Goal: Transaction & Acquisition: Purchase product/service

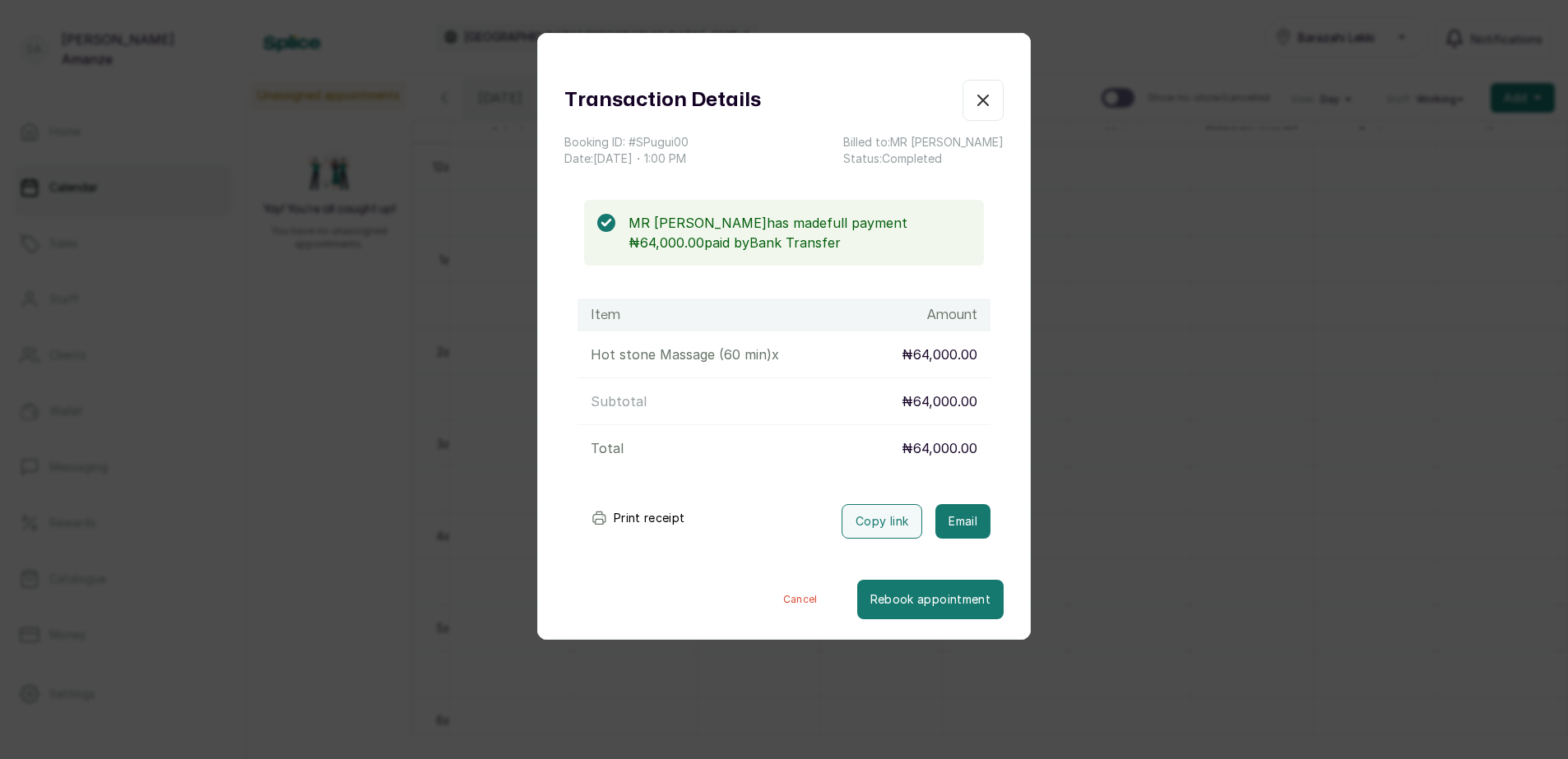
scroll to position [1129, 0]
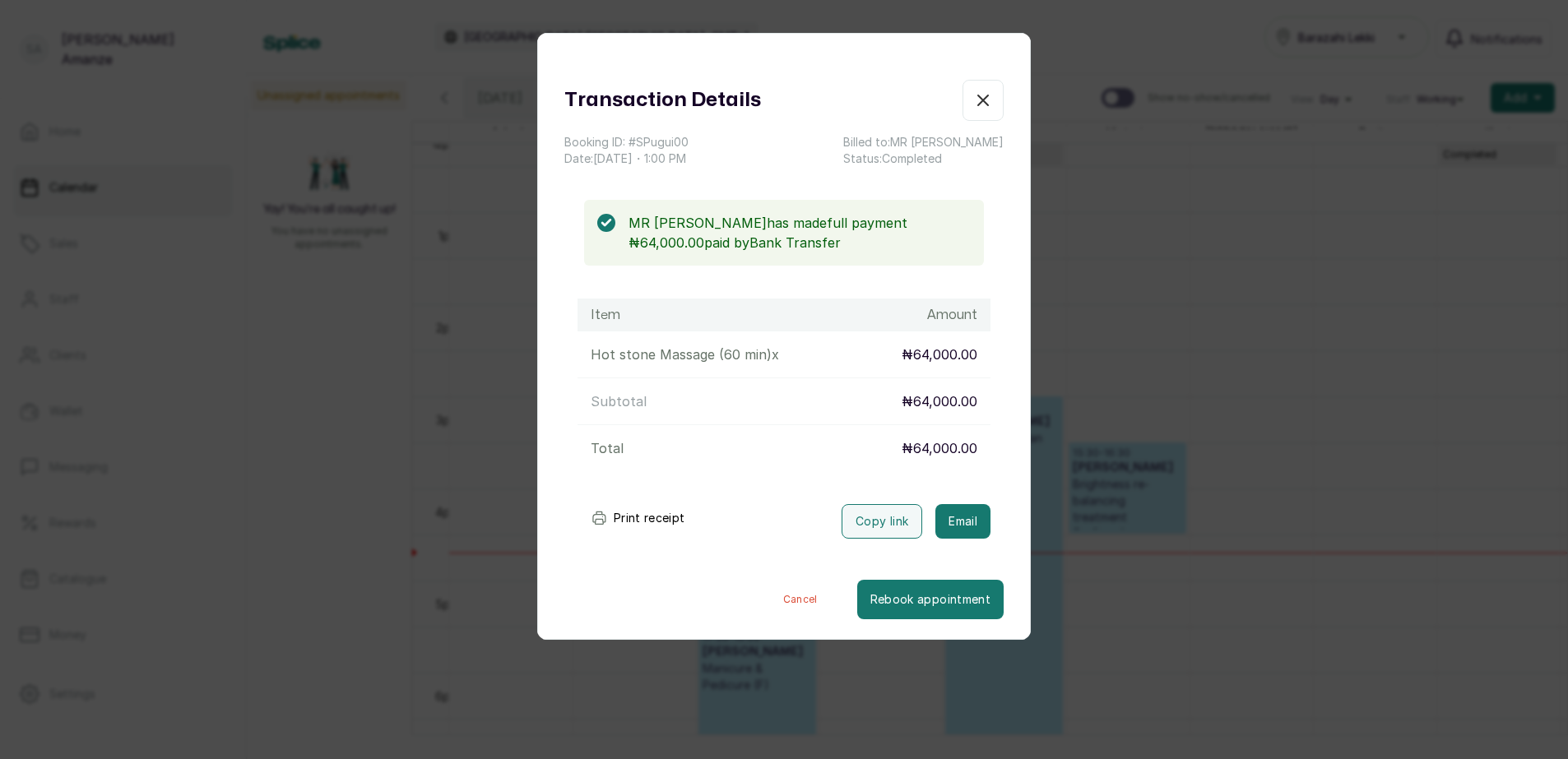
click at [973, 103] on icon "button" at bounding box center [983, 100] width 20 height 20
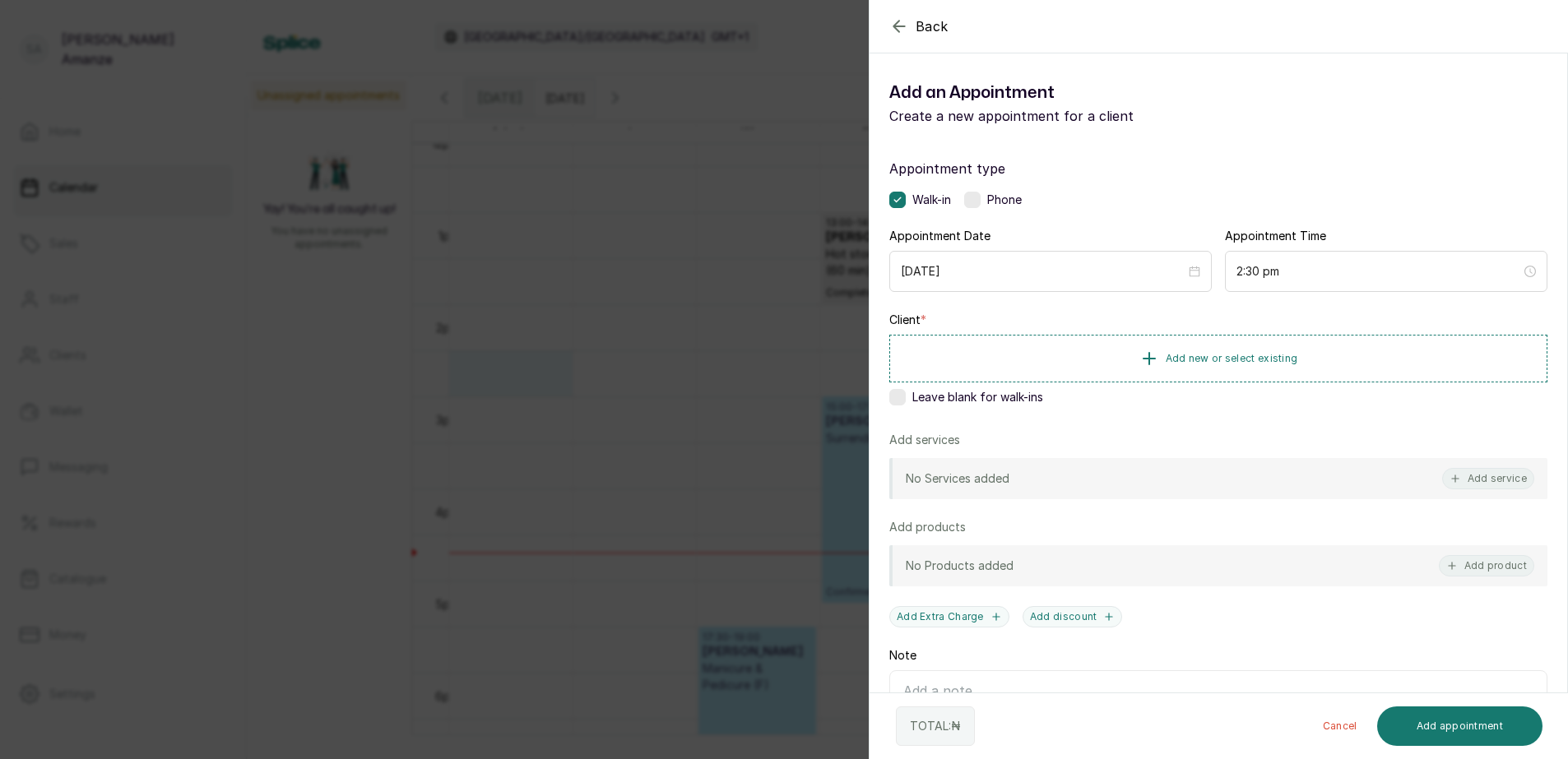
click at [897, 393] on label at bounding box center [897, 396] width 16 height 16
click at [1449, 470] on button "Add service" at bounding box center [1488, 479] width 93 height 22
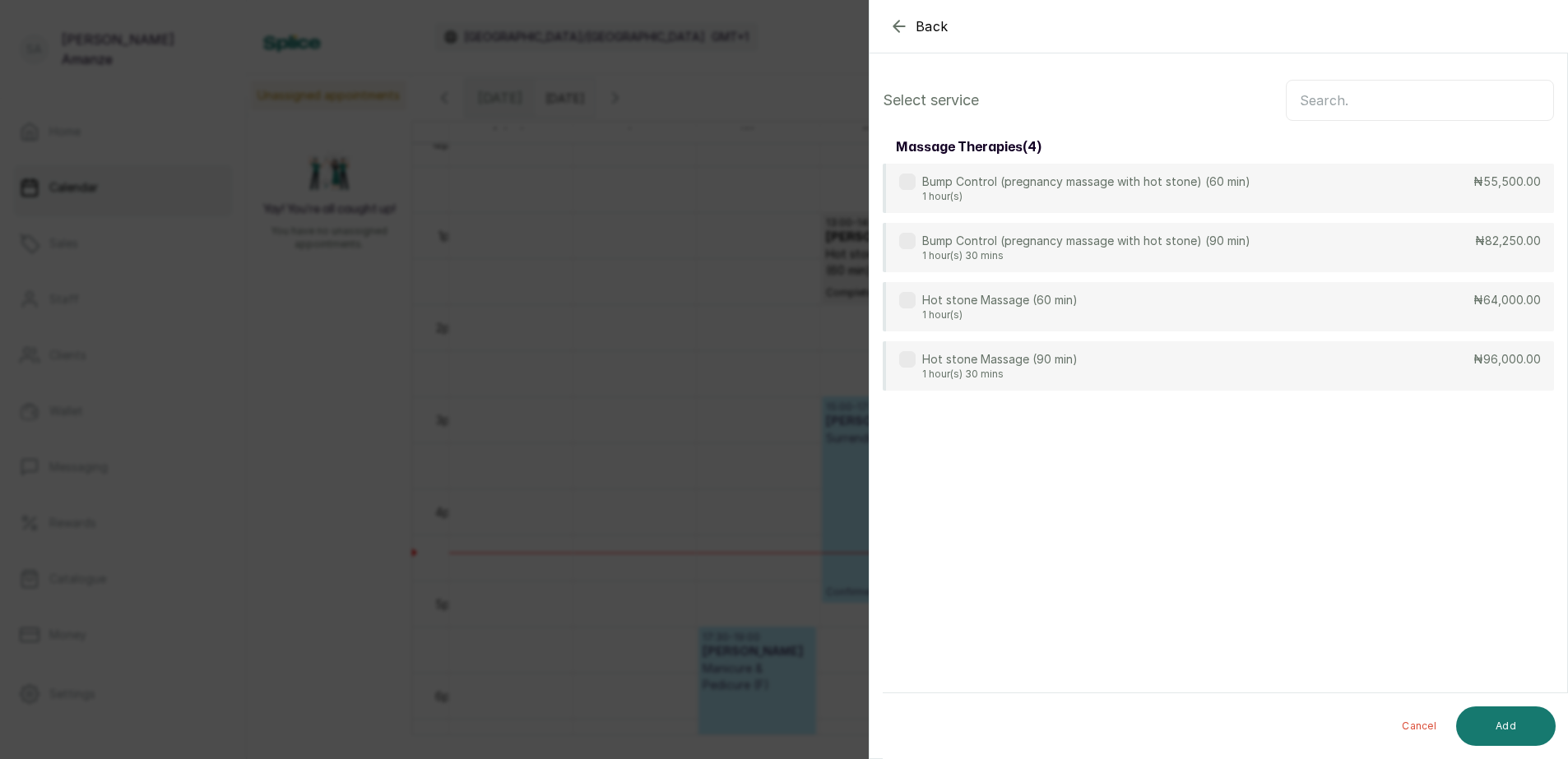
click at [1311, 106] on input "text" at bounding box center [1420, 101] width 268 height 42
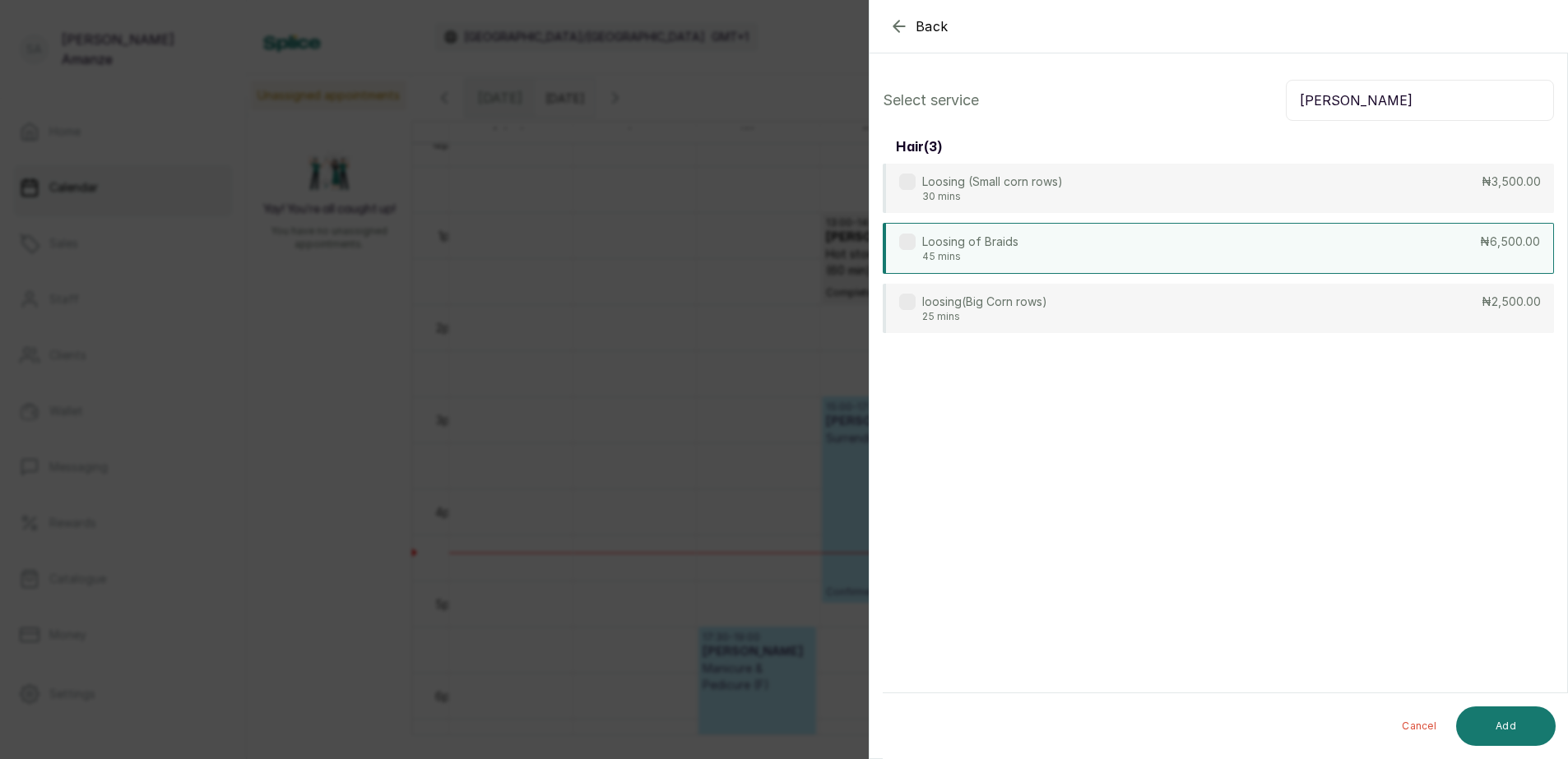
type input "[PERSON_NAME]"
click at [1292, 258] on div "Loosing of Braids 45 mins ₦6,500.00" at bounding box center [1218, 248] width 671 height 51
click at [1501, 723] on button "Add" at bounding box center [1505, 726] width 99 height 40
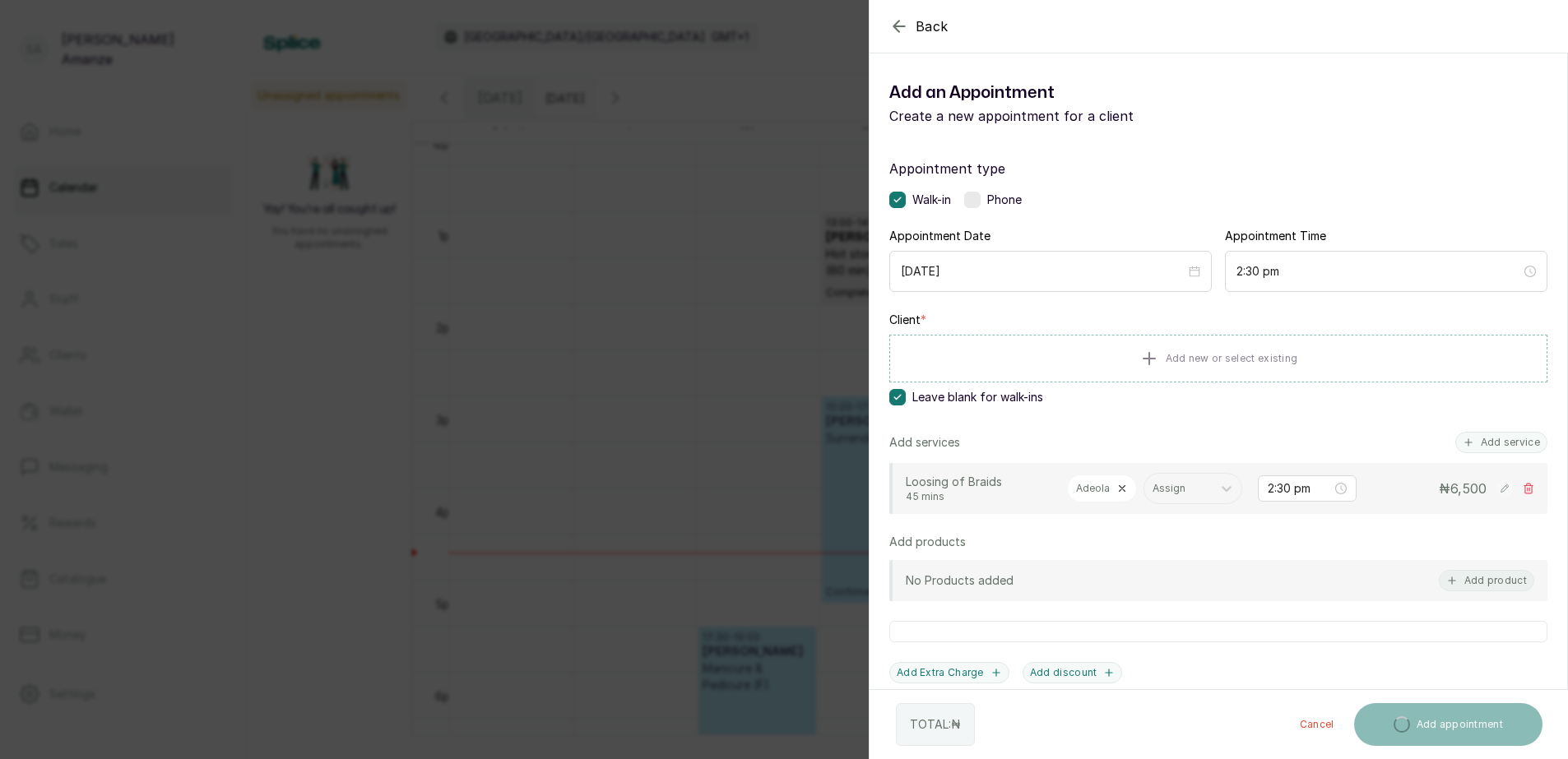
click at [1124, 485] on icon at bounding box center [1121, 488] width 11 height 11
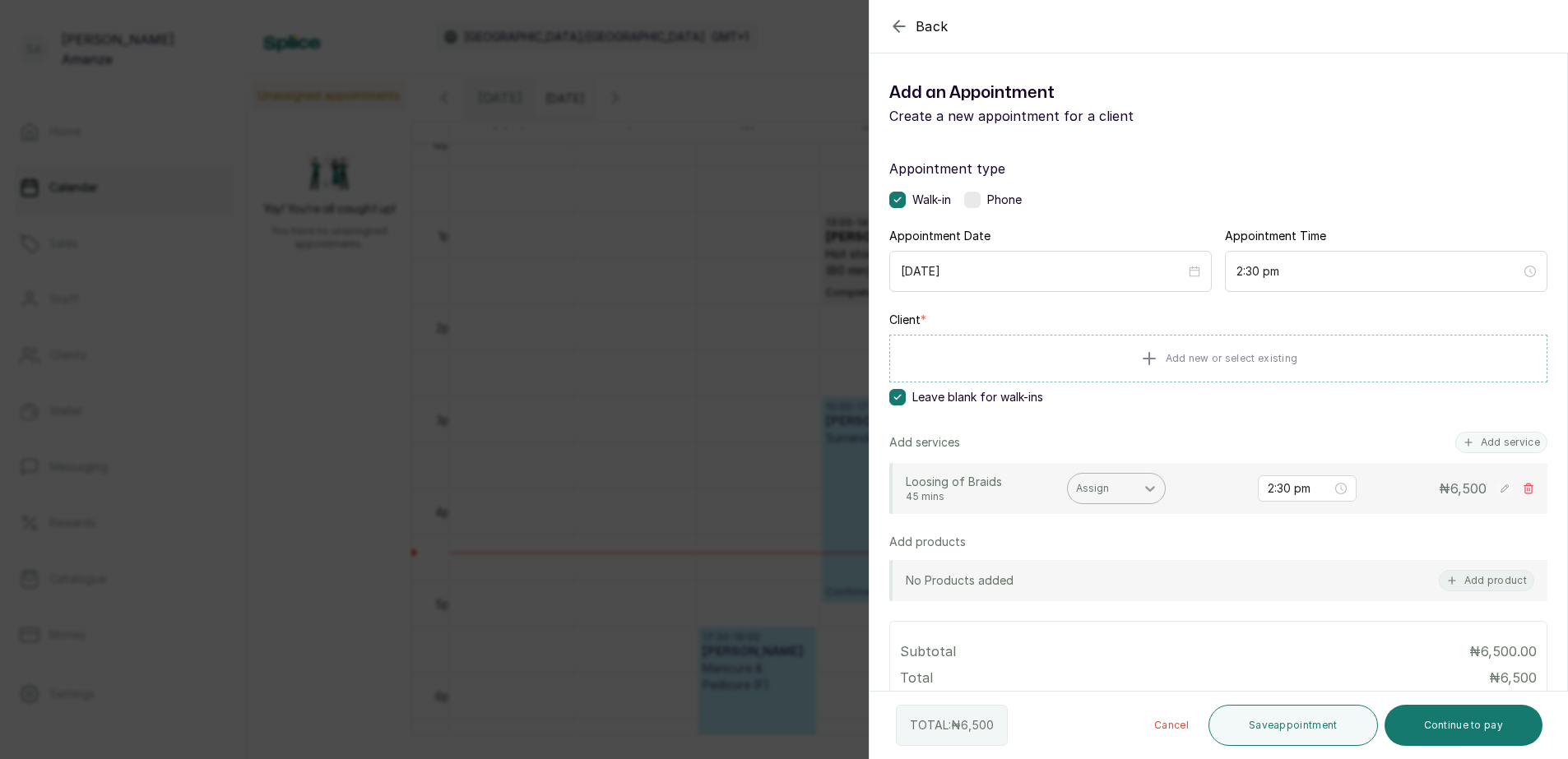
click at [1139, 489] on div at bounding box center [1149, 488] width 29 height 29
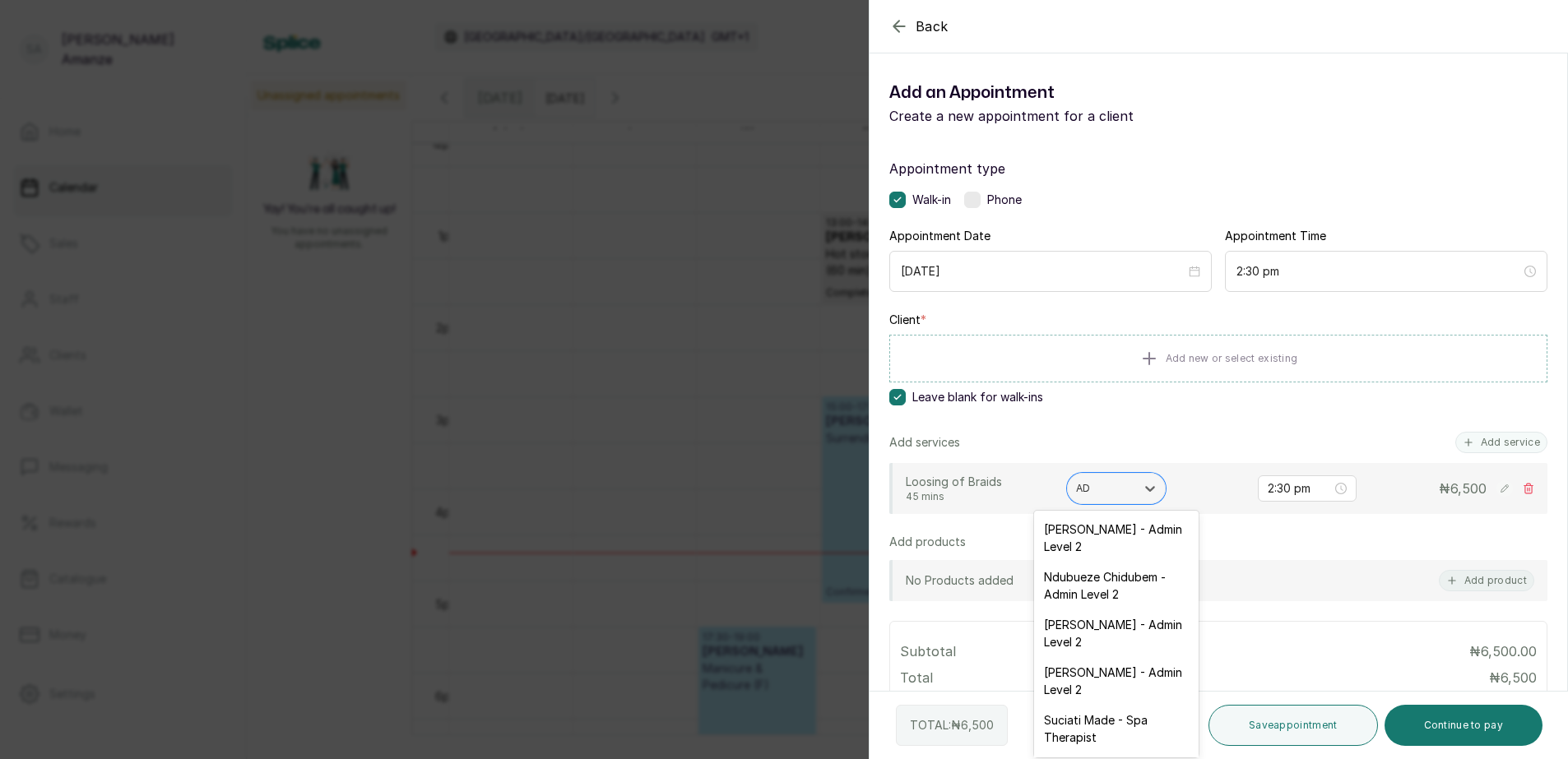
type input "ADE"
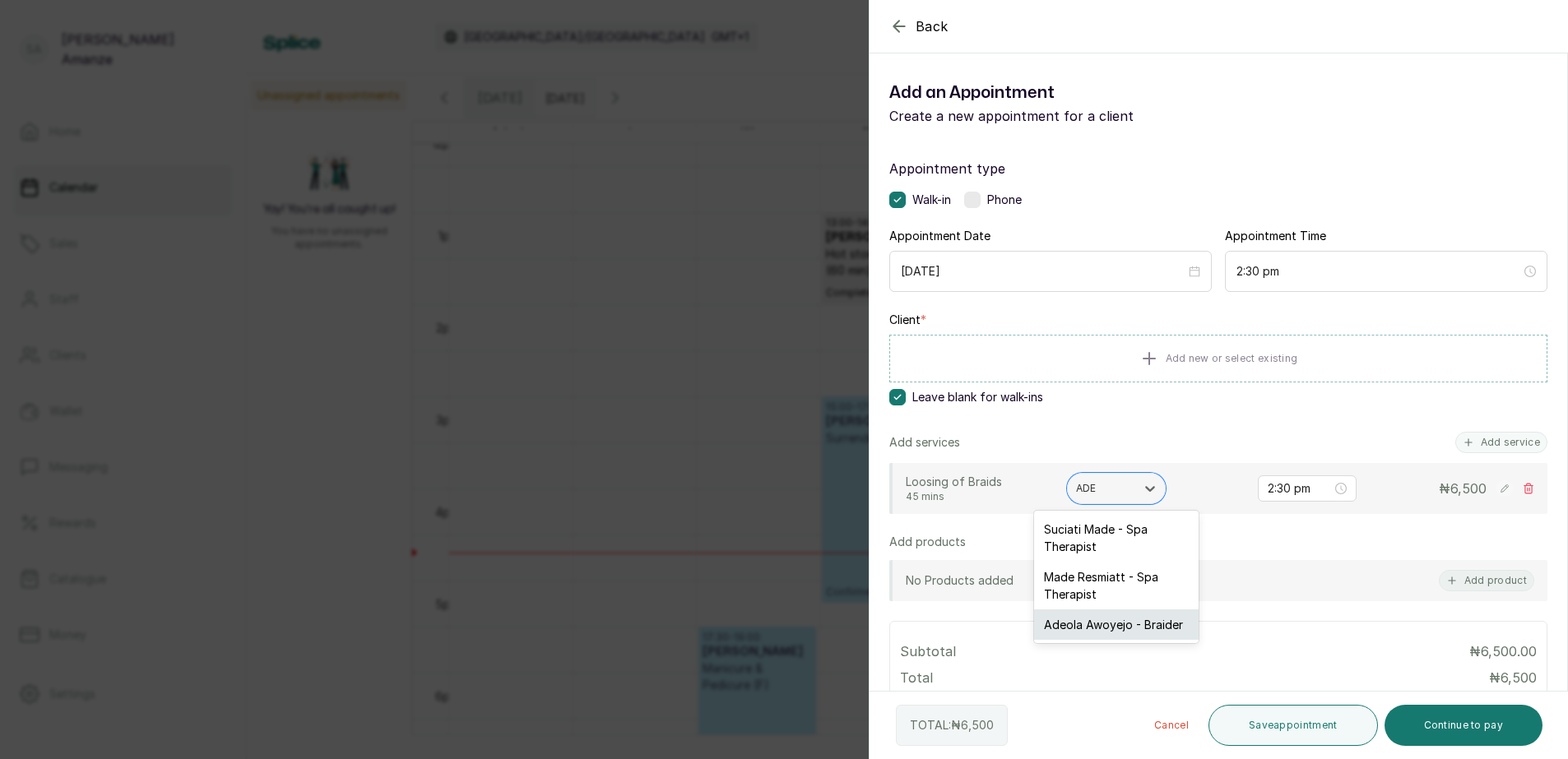
click at [1110, 632] on div "Adeola Awoyejo - Braider" at bounding box center [1116, 625] width 164 height 30
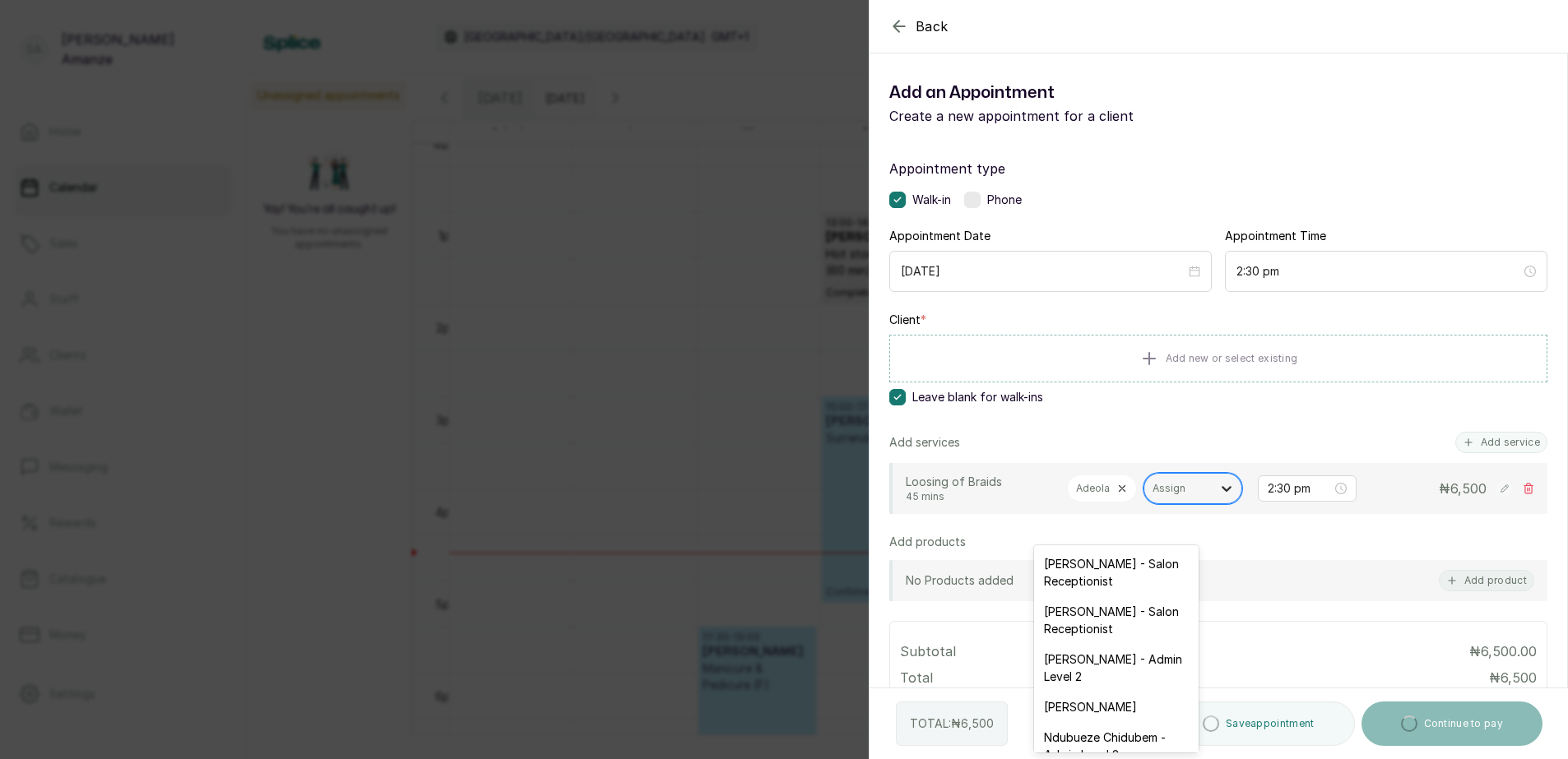
click at [1218, 497] on icon at bounding box center [1225, 488] width 16 height 16
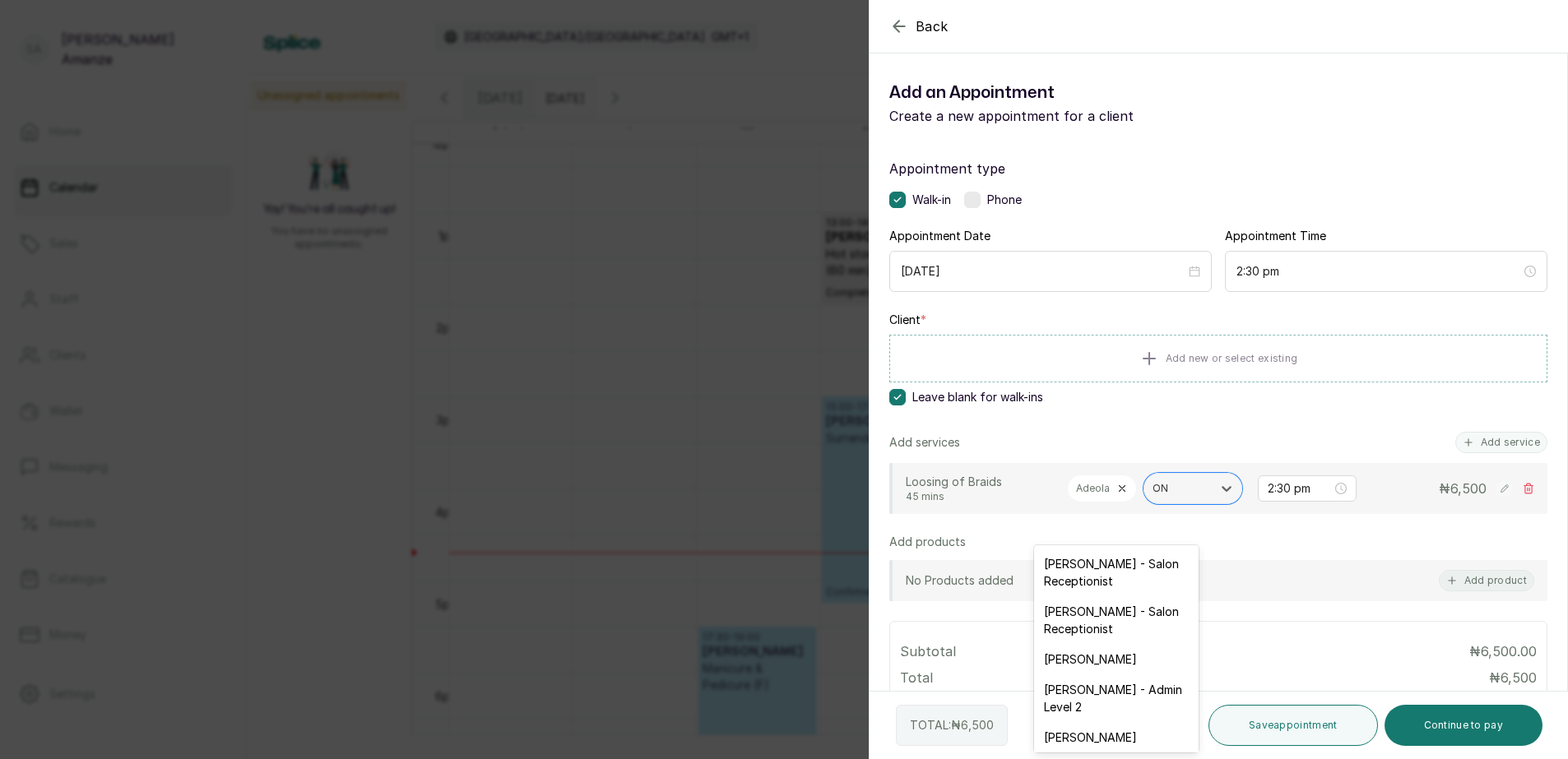
type input "ONO"
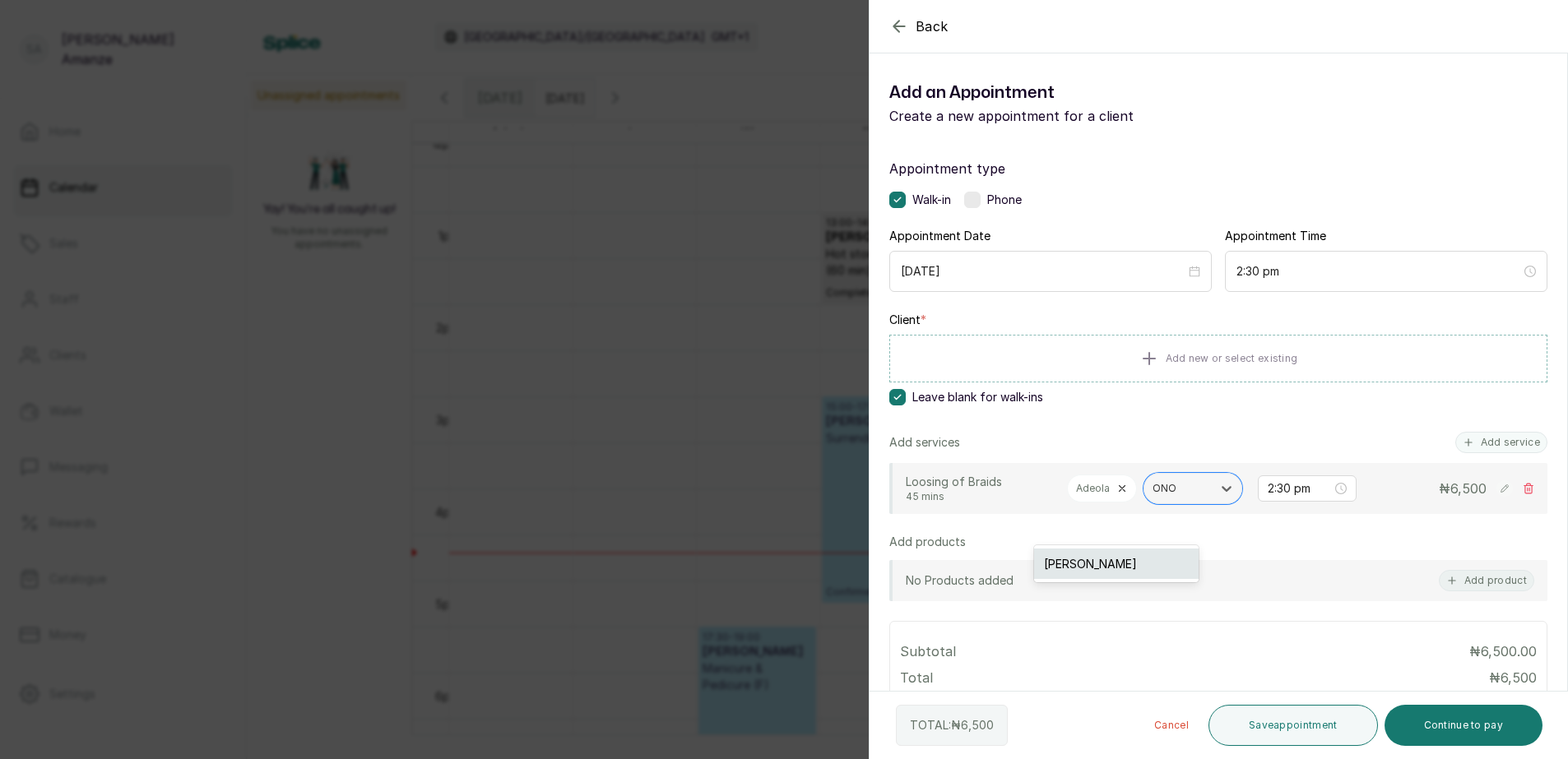
click at [1153, 570] on div "[PERSON_NAME]" at bounding box center [1116, 564] width 164 height 30
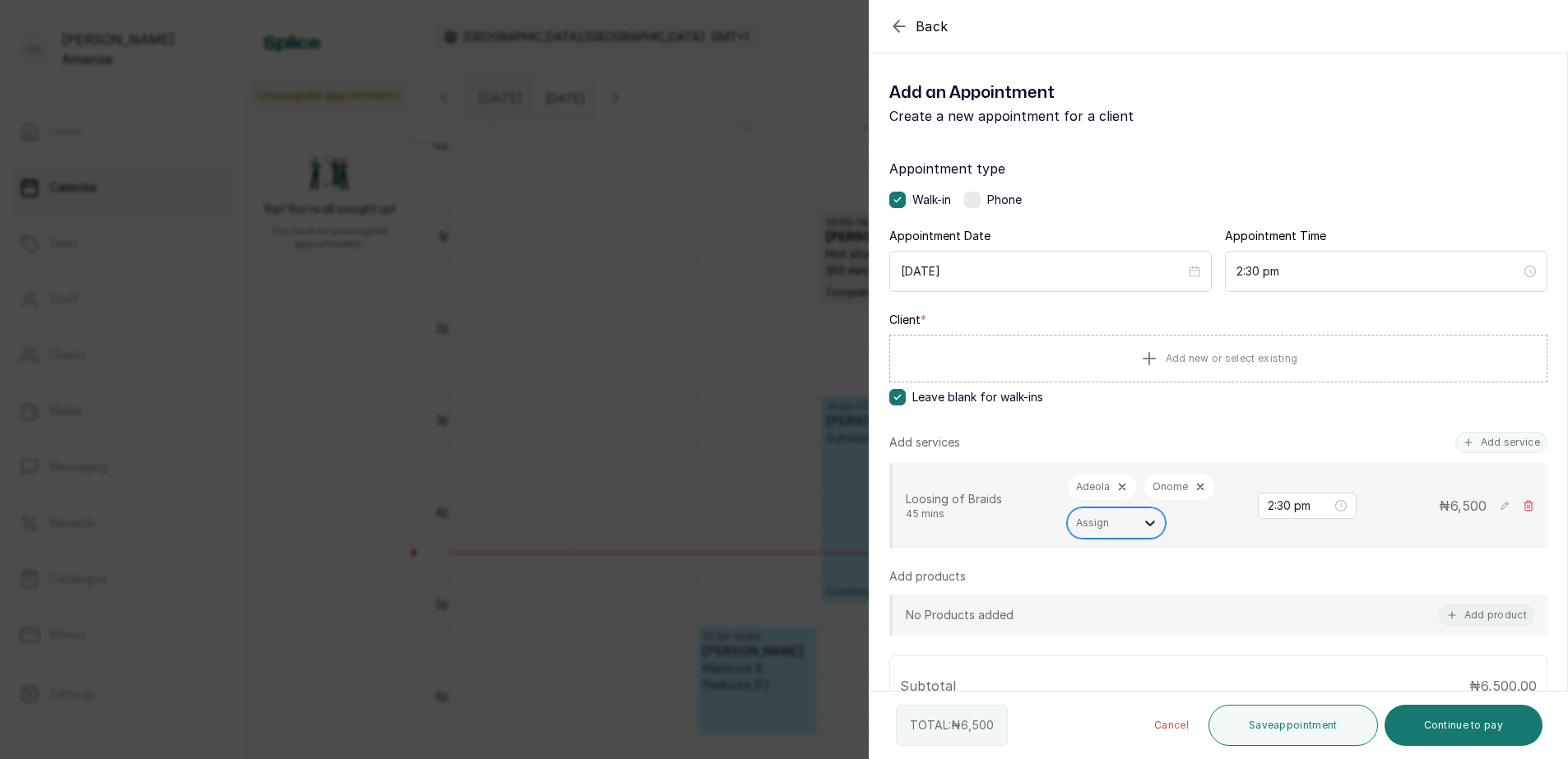
click at [1150, 529] on icon at bounding box center [1149, 522] width 16 height 16
type input "AYO"
click at [1147, 566] on div "[PERSON_NAME]" at bounding box center [1116, 564] width 164 height 30
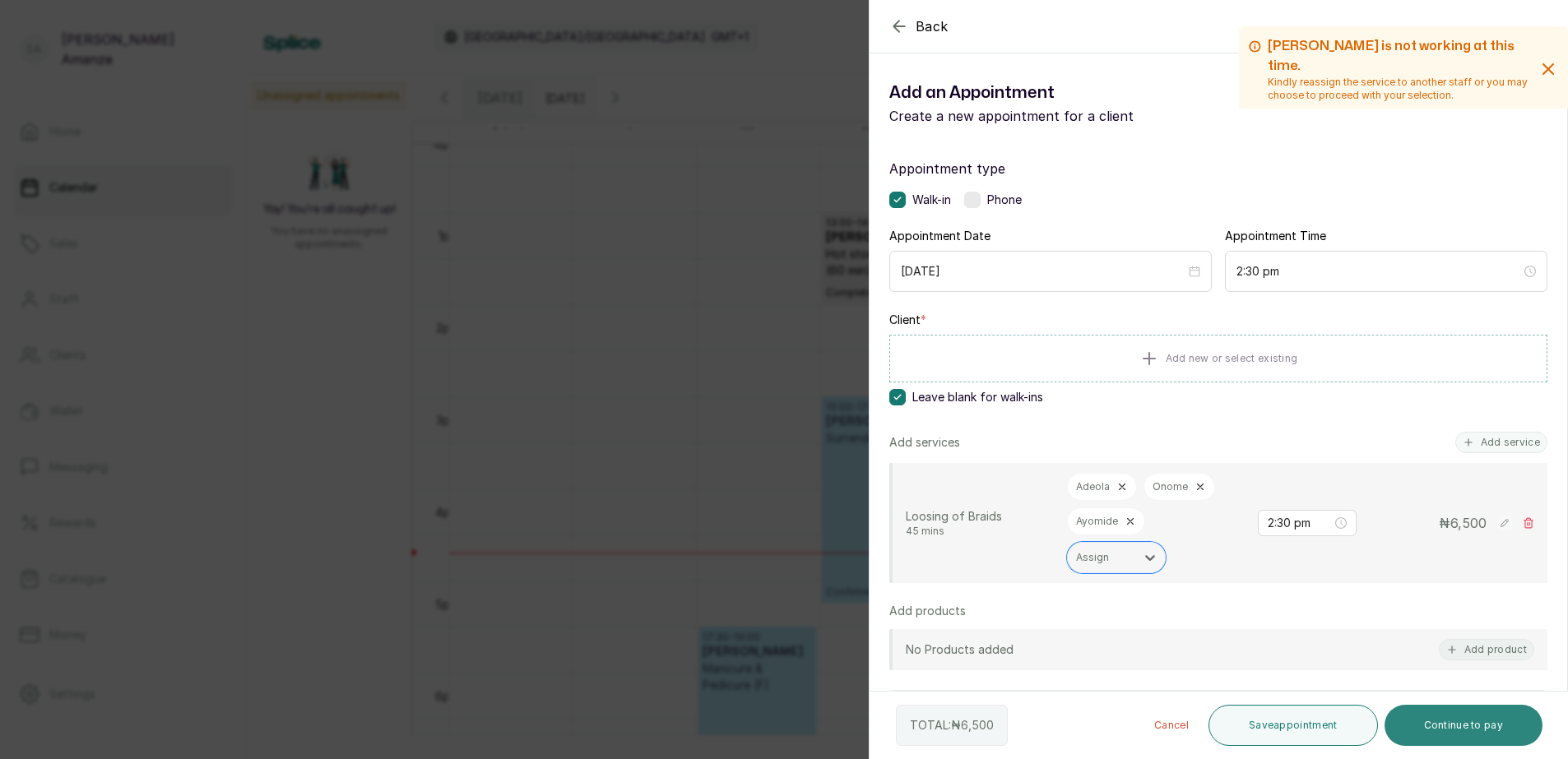
click at [1429, 722] on button "Continue to pay" at bounding box center [1463, 726] width 159 height 42
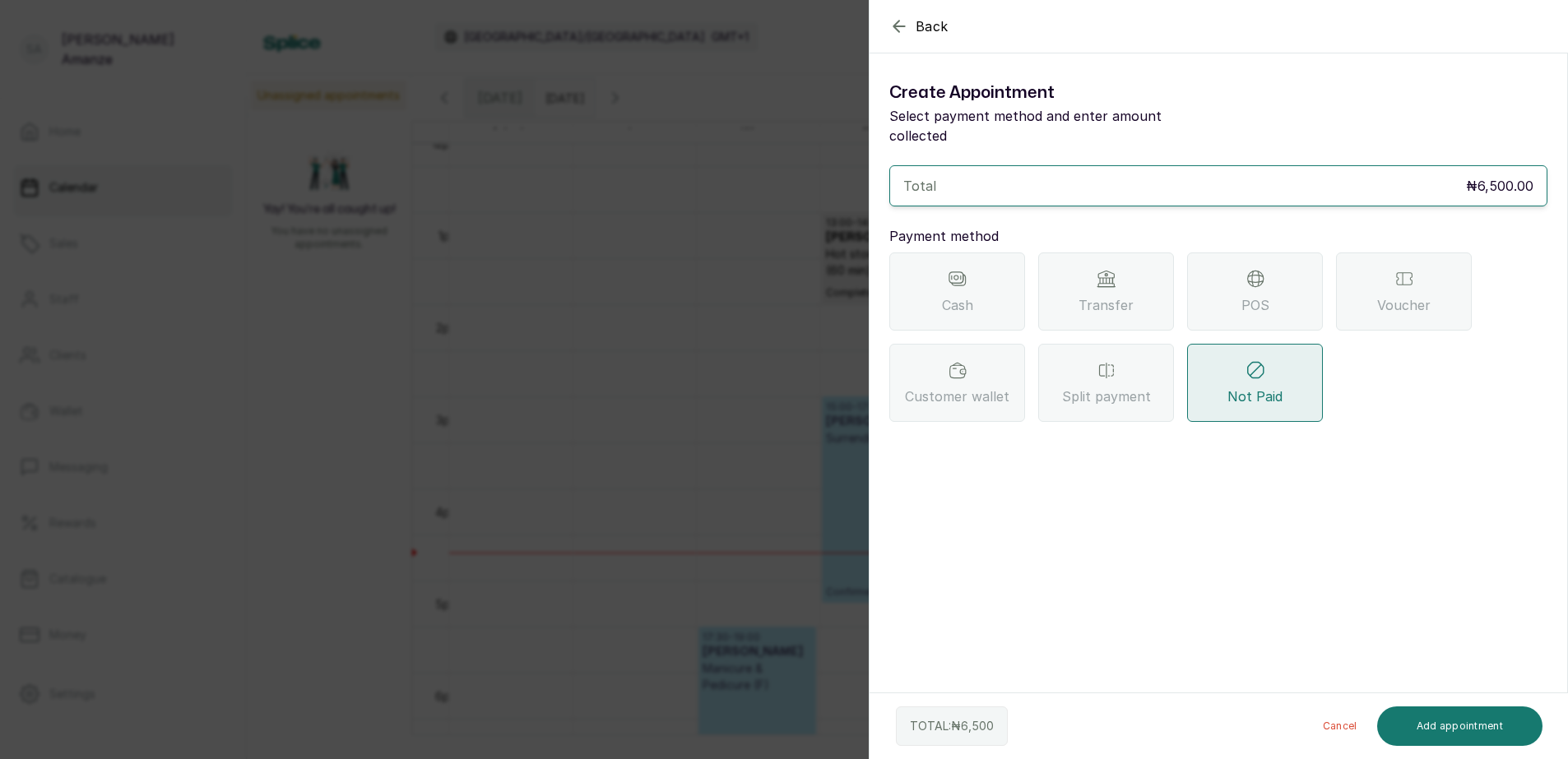
click at [1233, 278] on div "POS" at bounding box center [1255, 291] width 136 height 78
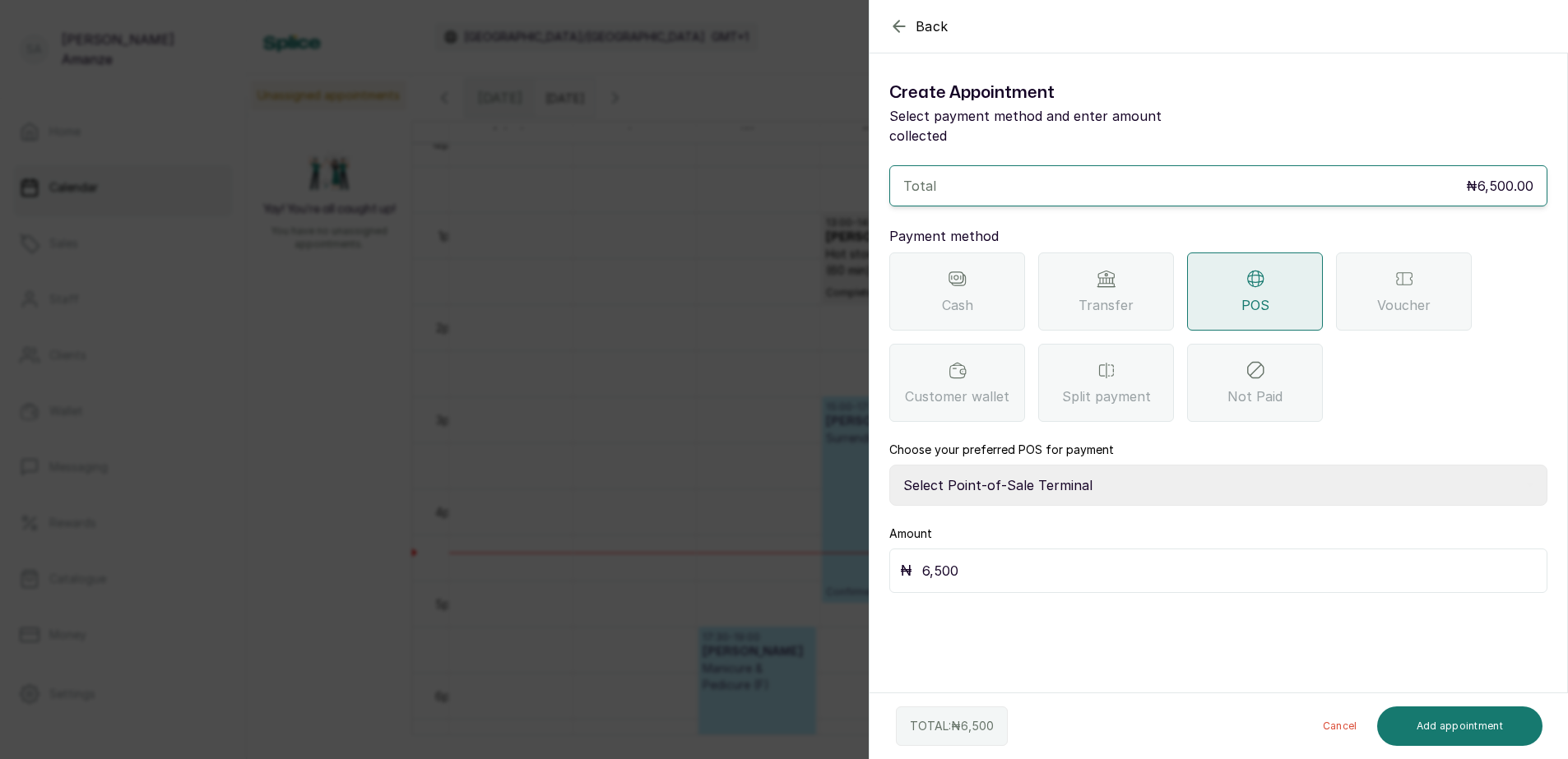
click at [1090, 464] on select "Select Point-of-Sale Terminal [GEOGRAPHIC_DATA] POS Paystack-Titan Access POS A…" at bounding box center [1218, 485] width 658 height 42
select select "4d1b21be-96f6-4525-8484-90dd038af117"
click at [889, 464] on select "Select Point-of-Sale Terminal [GEOGRAPHIC_DATA] POS Paystack-Titan Access POS A…" at bounding box center [1218, 485] width 658 height 42
click at [1435, 718] on button "Add appointment" at bounding box center [1460, 726] width 166 height 40
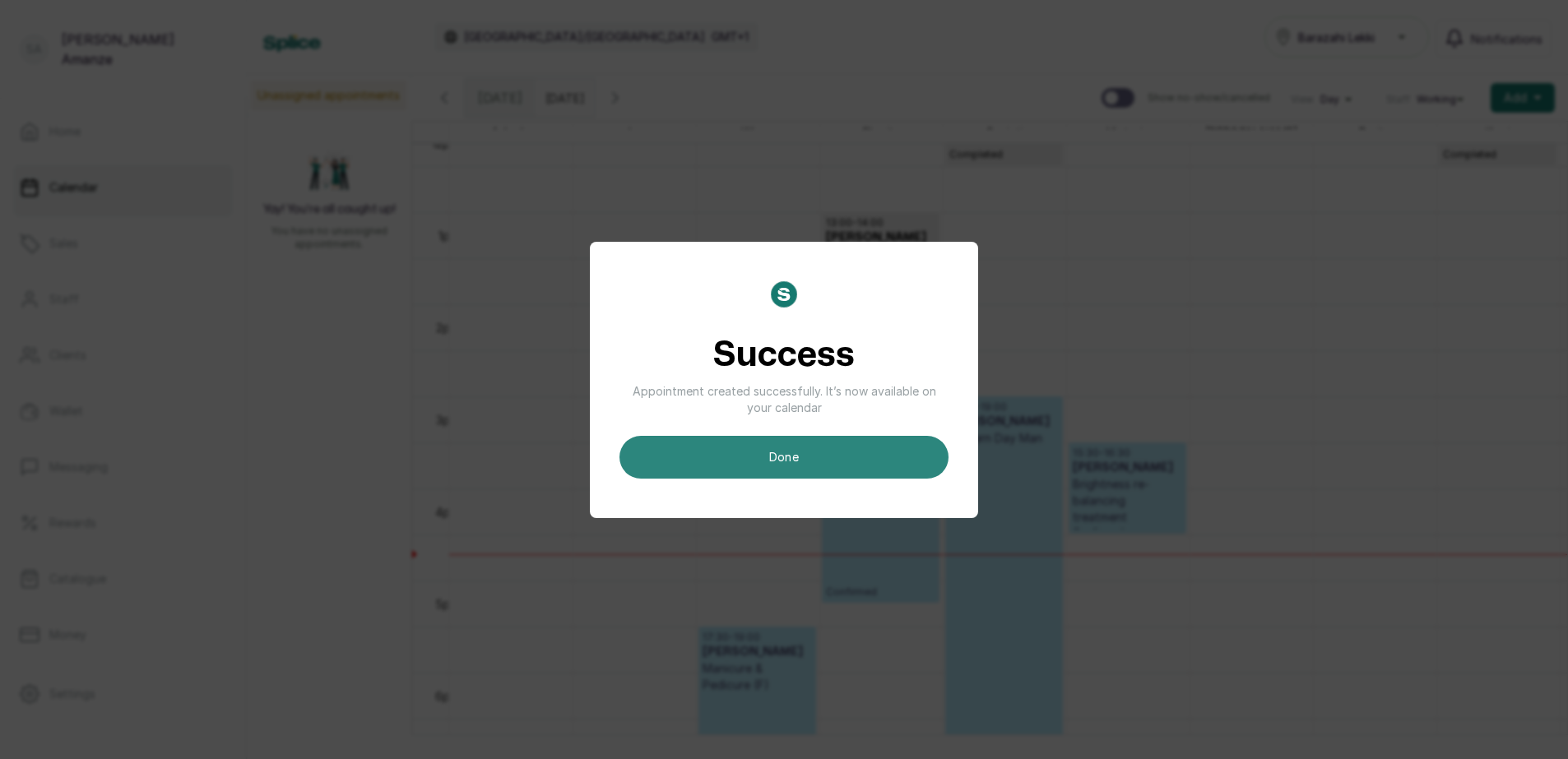
click at [911, 476] on button "done" at bounding box center [784, 457] width 329 height 42
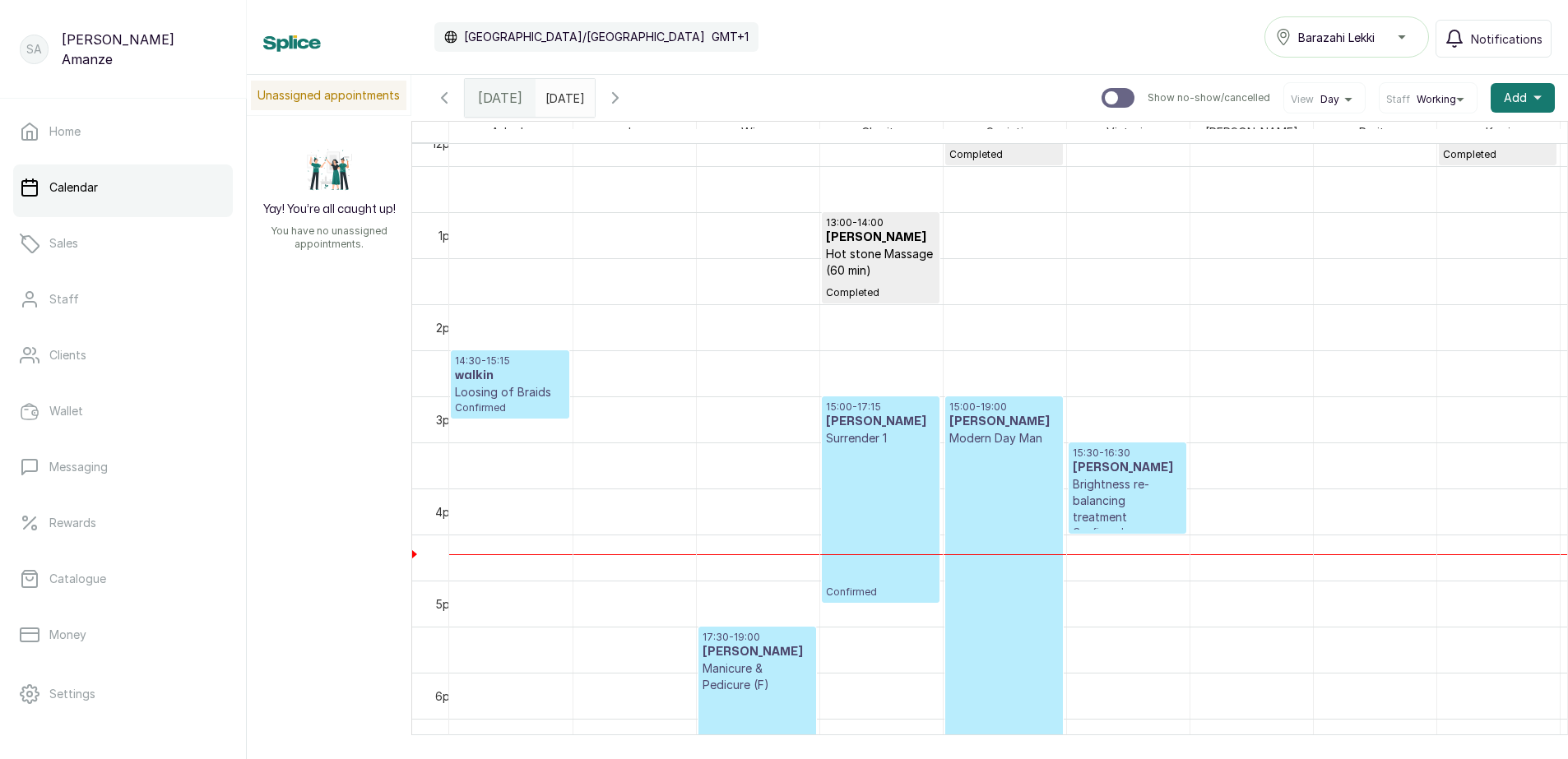
click at [544, 379] on h3 "walkin" at bounding box center [510, 375] width 110 height 16
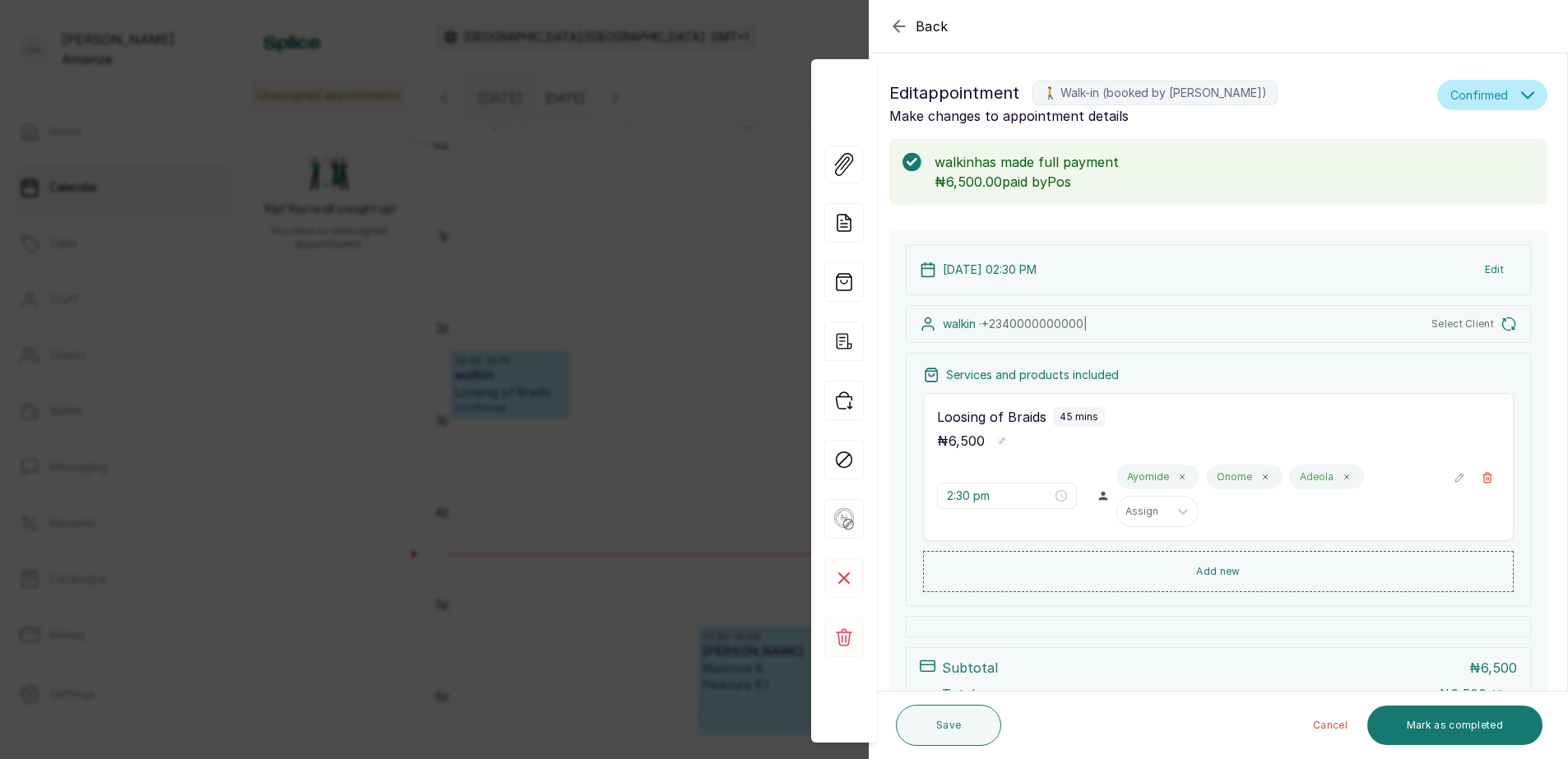
click at [1440, 728] on button "Mark as completed" at bounding box center [1455, 726] width 176 height 40
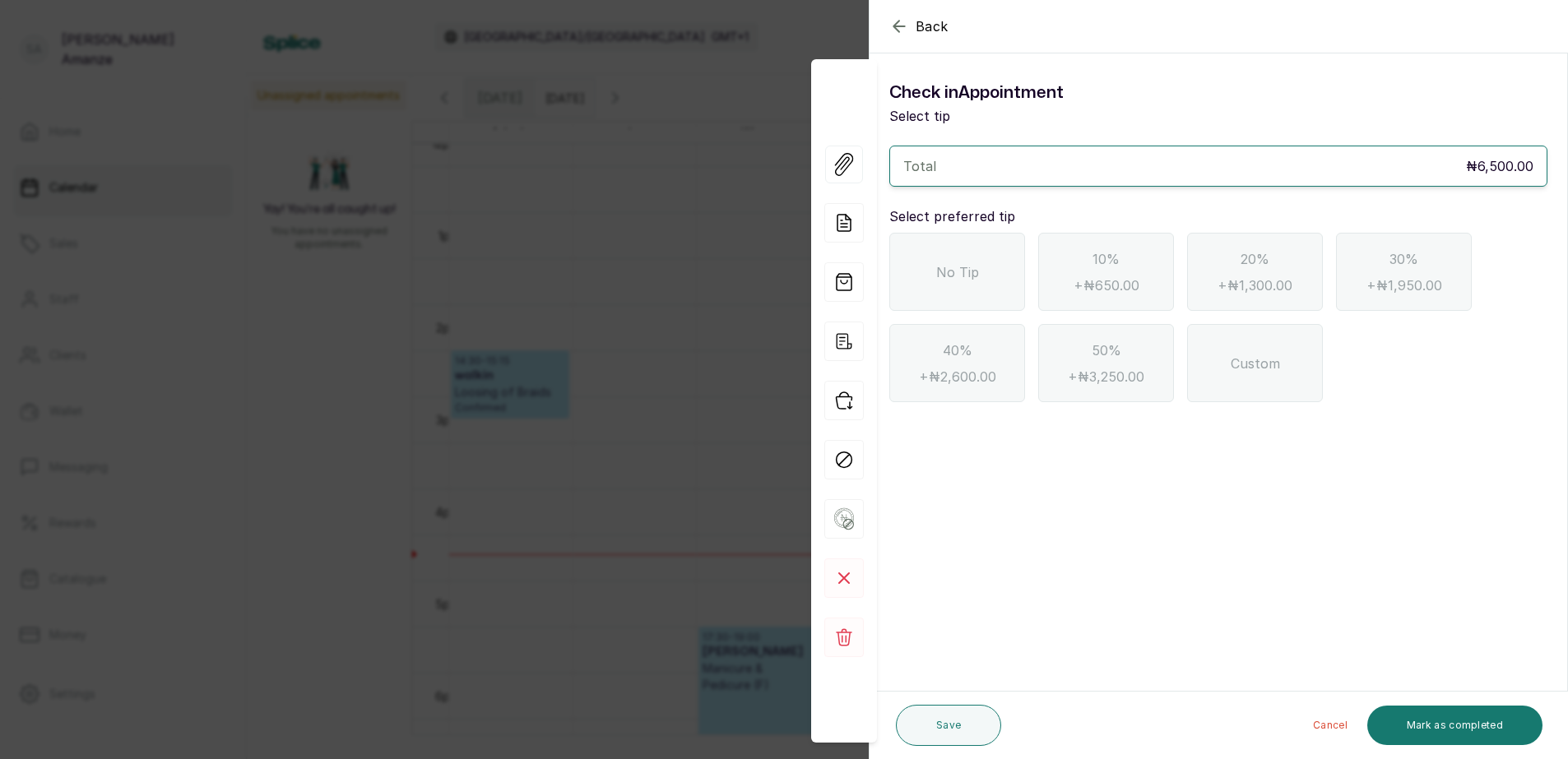
click at [984, 262] on div "No Tip" at bounding box center [957, 272] width 136 height 78
click at [1458, 711] on button "Mark as completed" at bounding box center [1455, 726] width 176 height 40
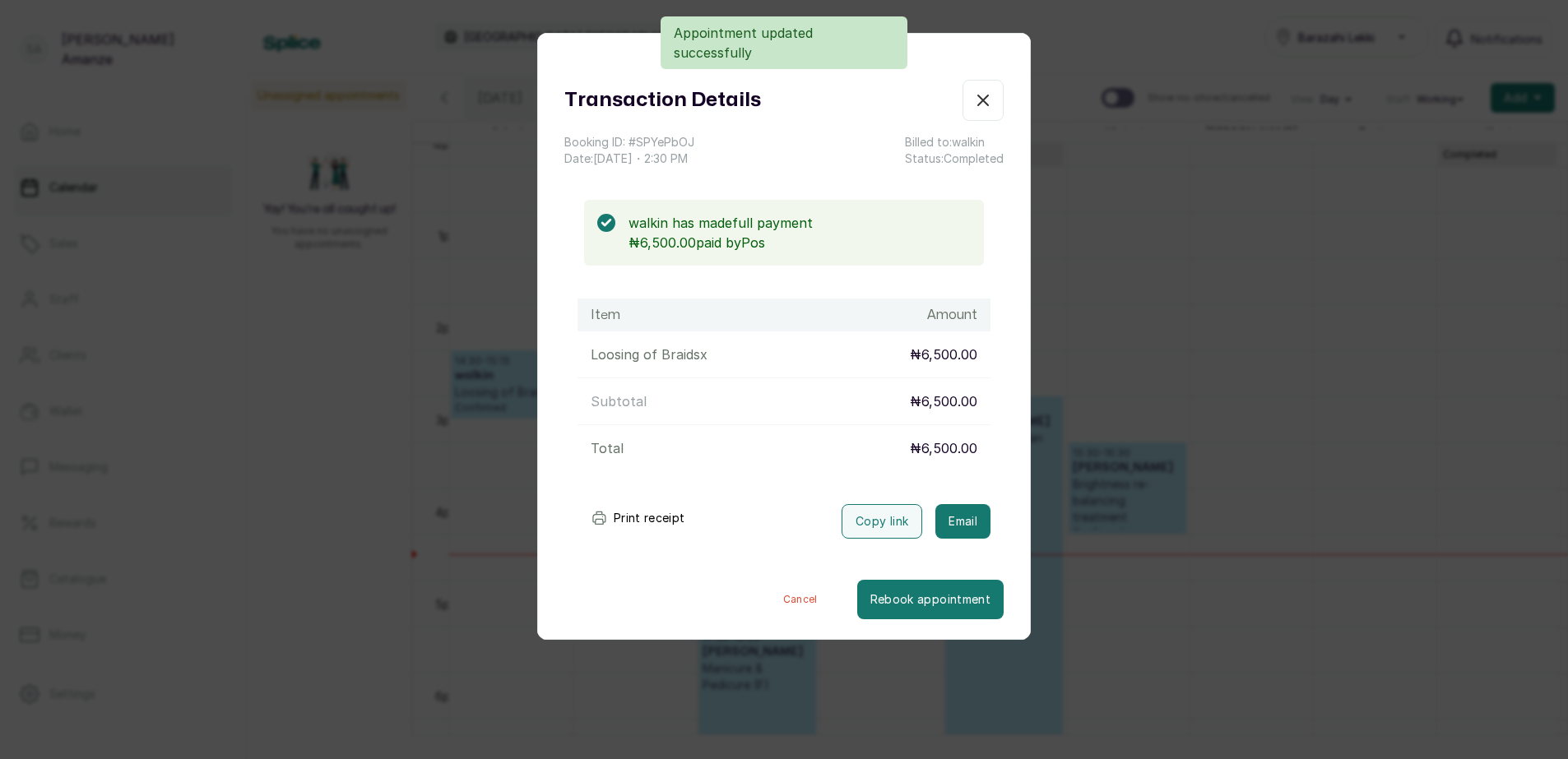
click at [635, 517] on button "Print receipt" at bounding box center [638, 518] width 121 height 33
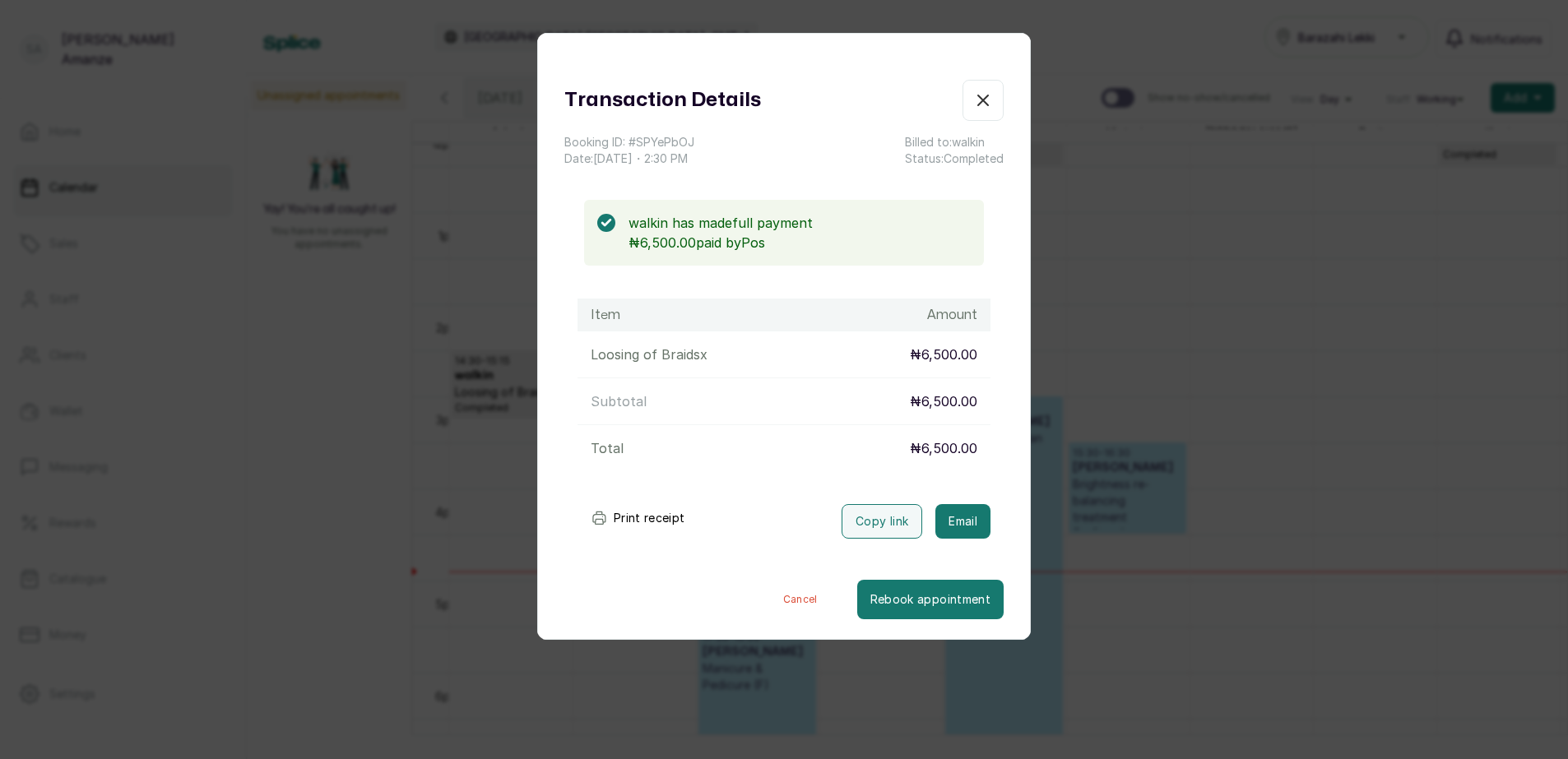
click at [973, 98] on icon "button" at bounding box center [983, 100] width 20 height 20
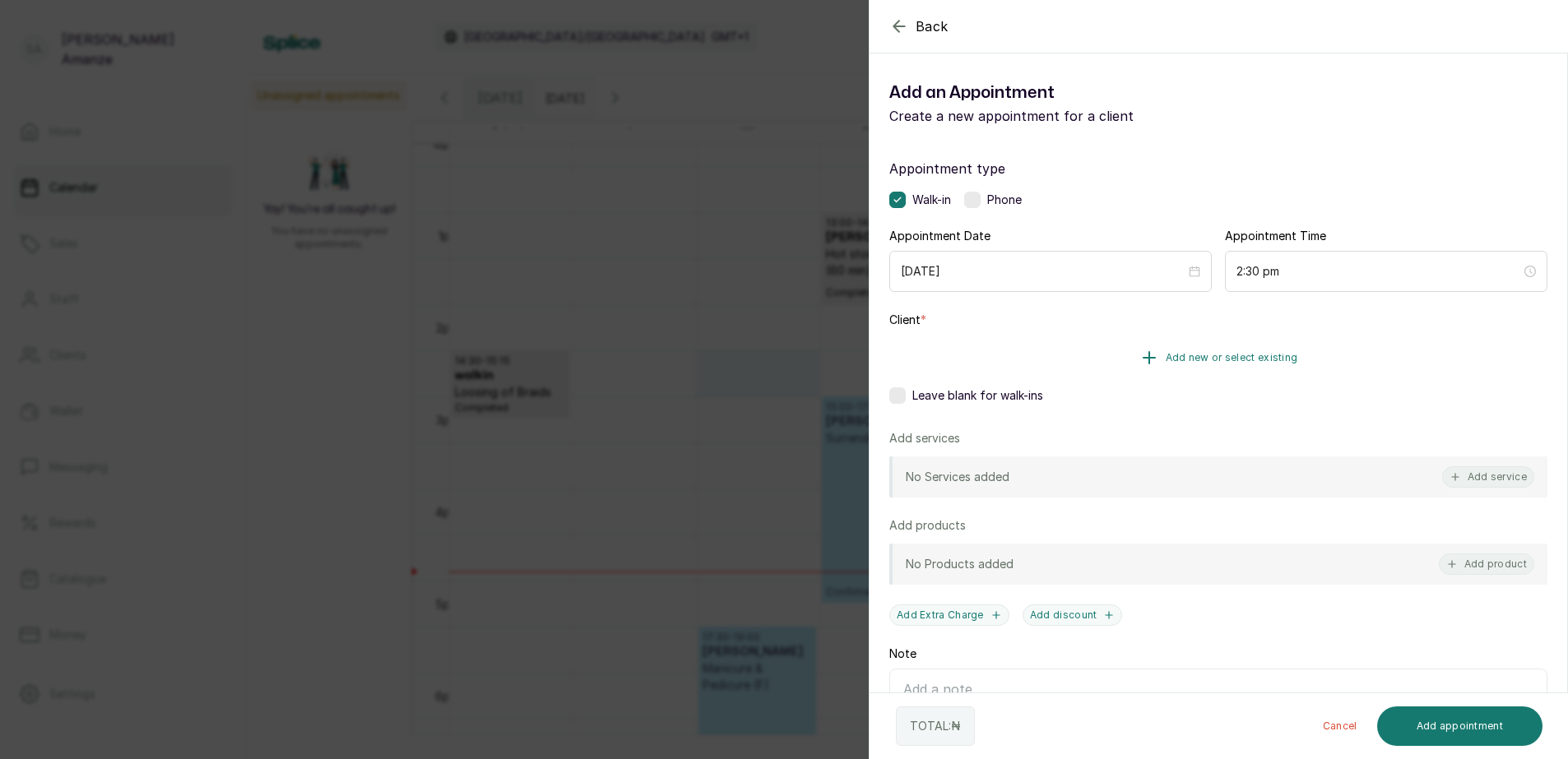
click at [1265, 356] on span "Add new or select existing" at bounding box center [1232, 358] width 132 height 13
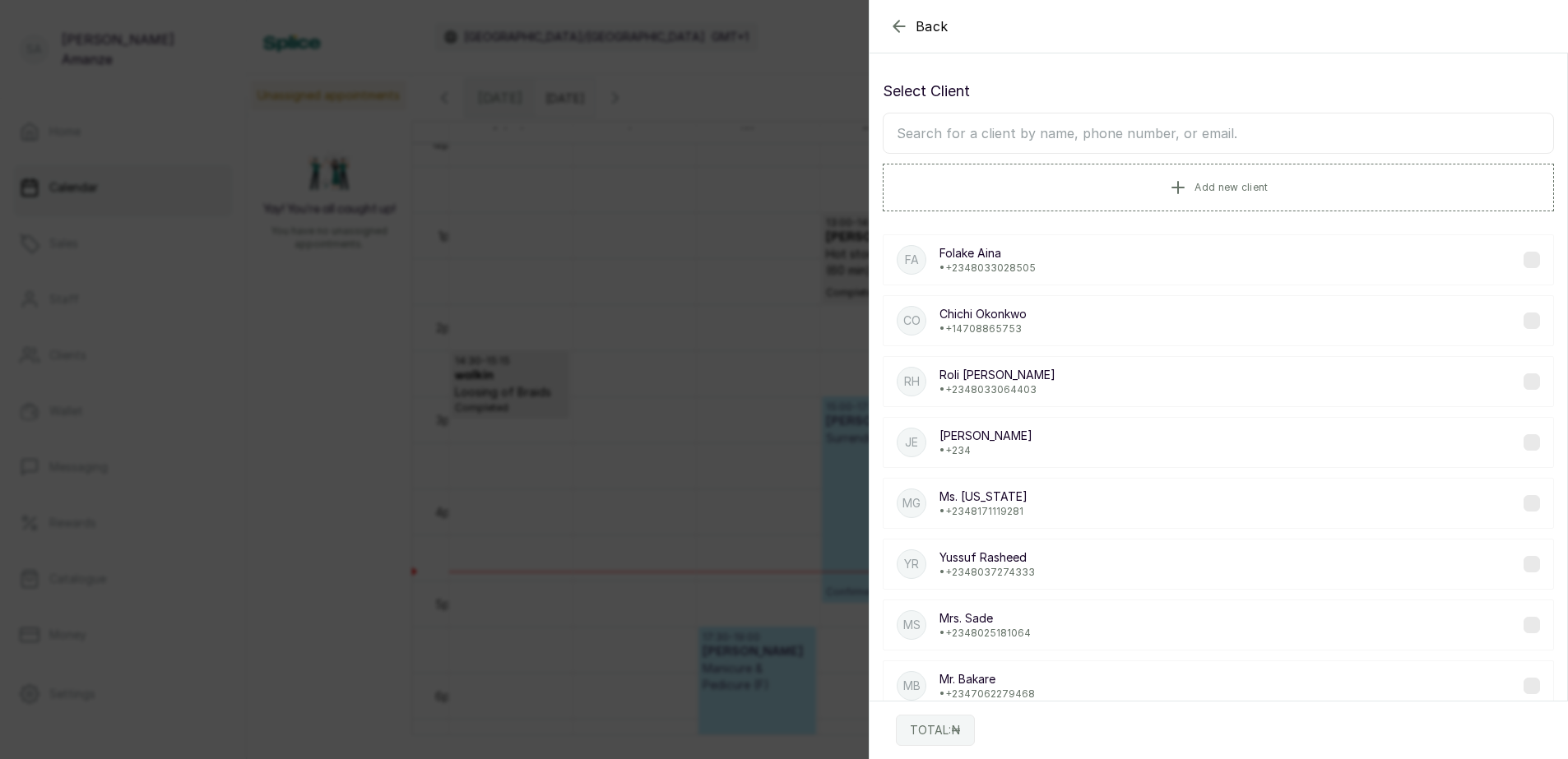
click at [1032, 131] on input "text" at bounding box center [1218, 133] width 671 height 42
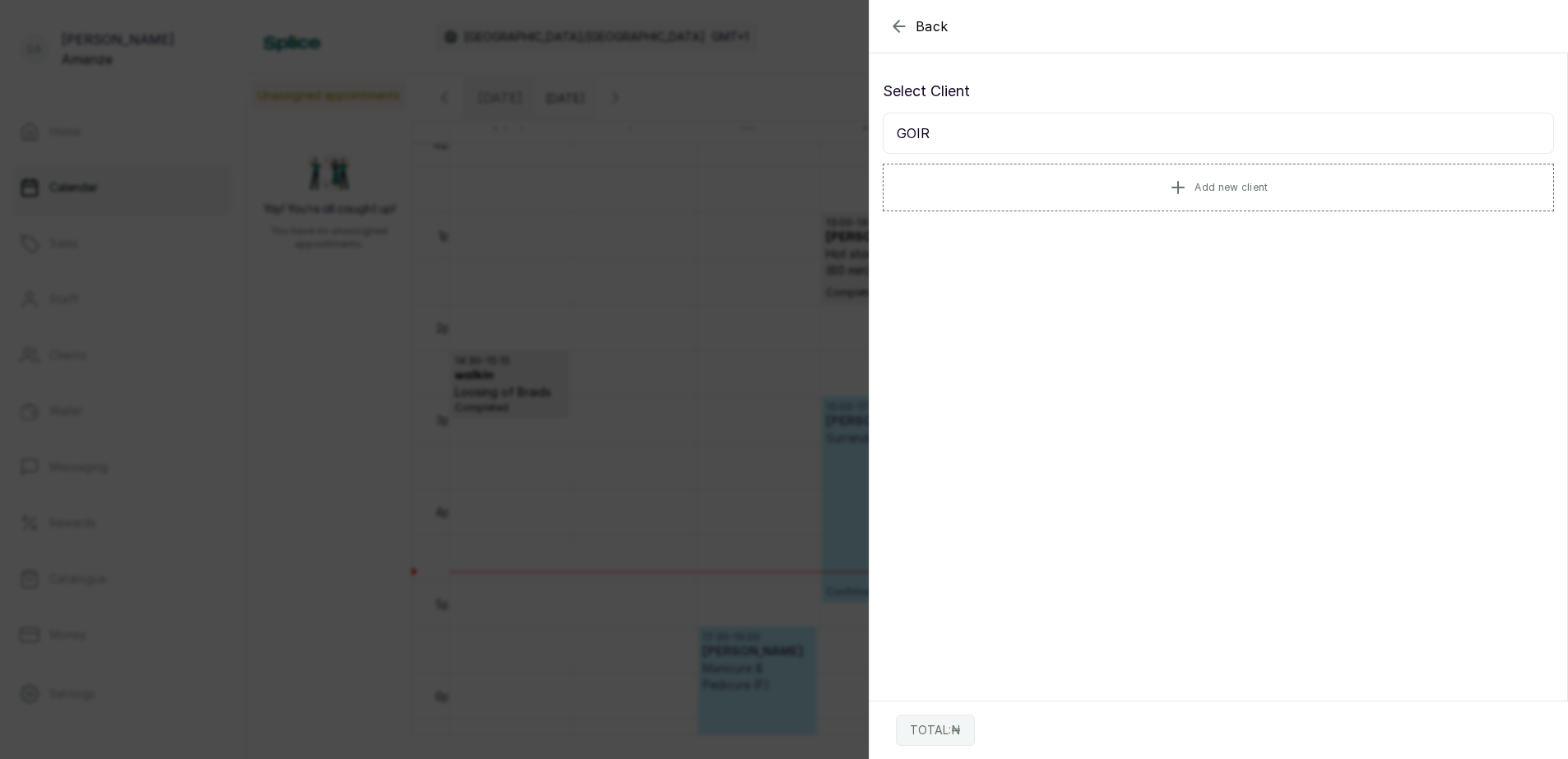
drag, startPoint x: 892, startPoint y: 133, endPoint x: 945, endPoint y: 142, distance: 53.8
click at [943, 142] on input "GOIR" at bounding box center [1218, 133] width 671 height 42
type input "MUNIR"
click at [1231, 180] on span "Add new client" at bounding box center [1231, 187] width 74 height 13
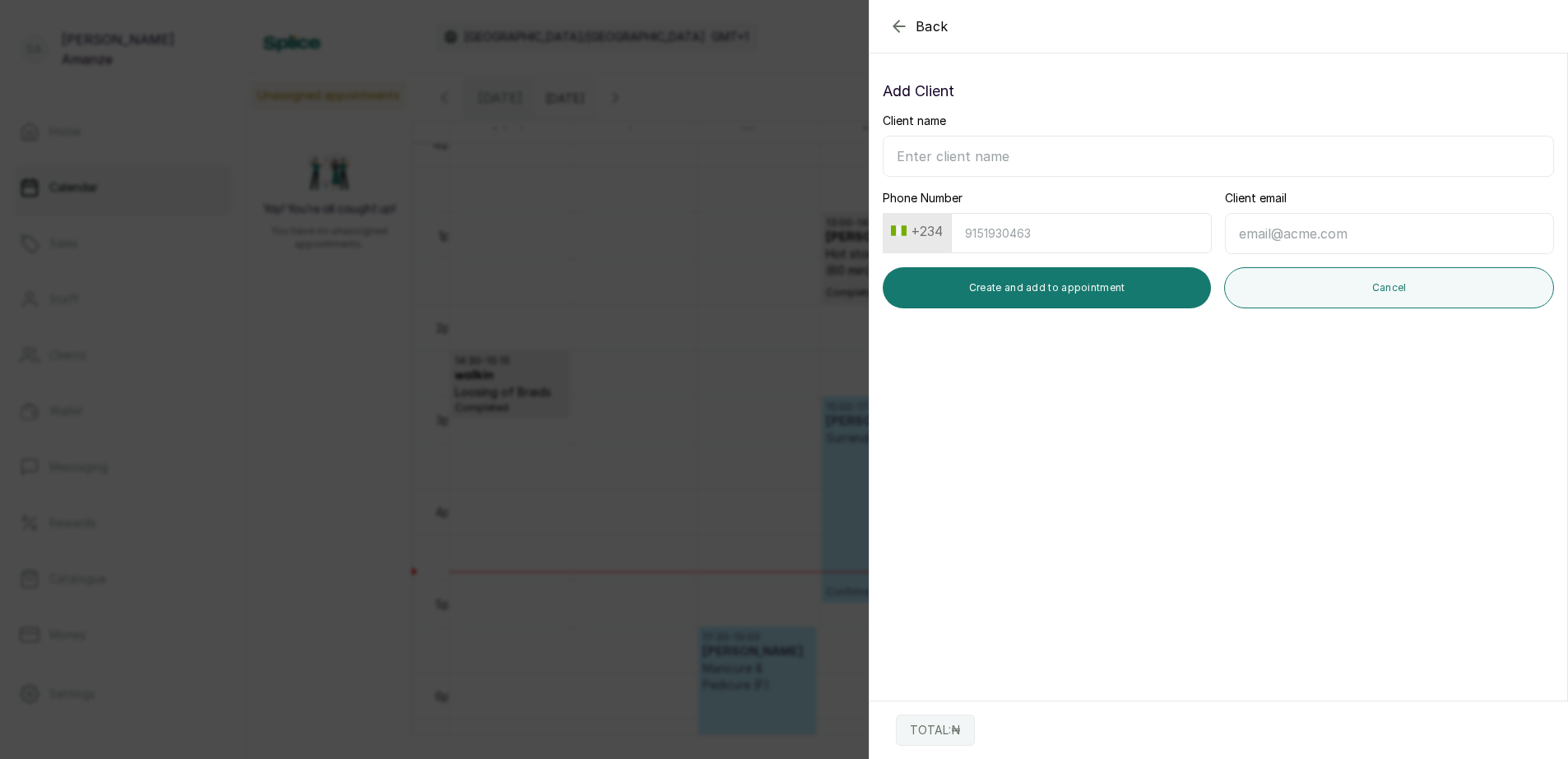
click at [1071, 151] on input "Client name" at bounding box center [1218, 157] width 671 height 42
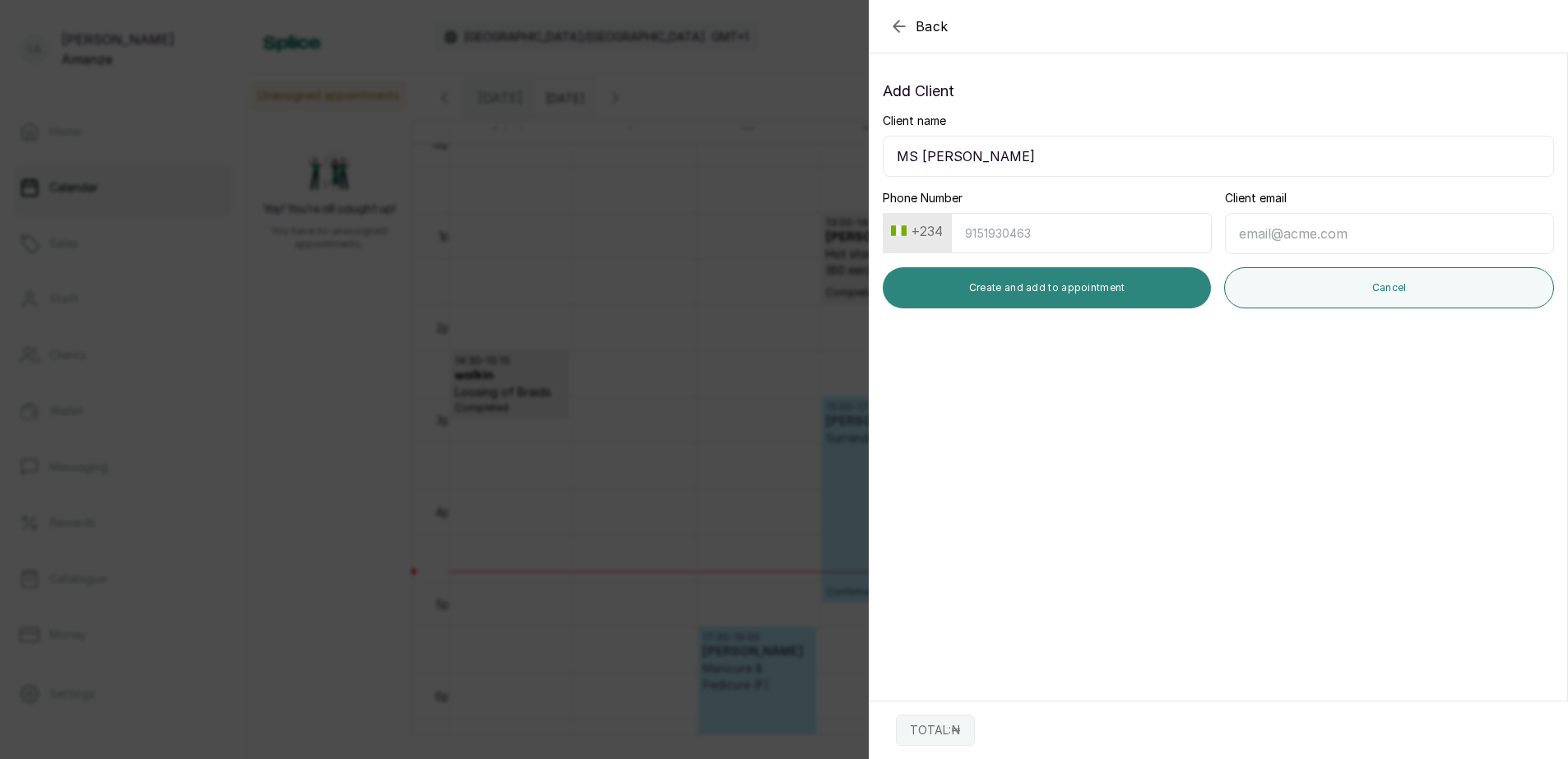
type input "MS [PERSON_NAME]"
click at [1027, 283] on button "Create and add to appointment" at bounding box center [1047, 288] width 329 height 42
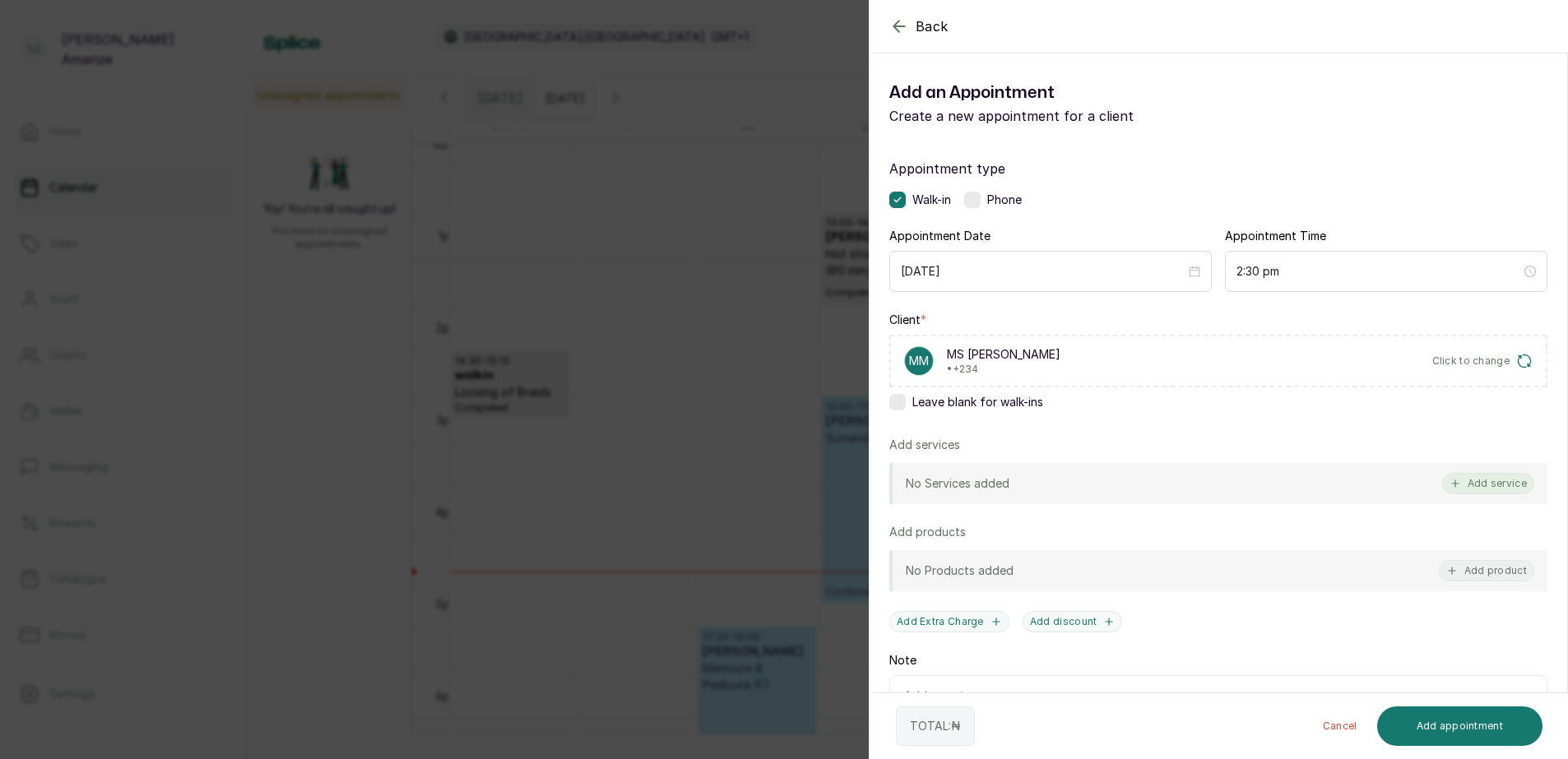
click at [1473, 482] on button "Add service" at bounding box center [1488, 483] width 93 height 22
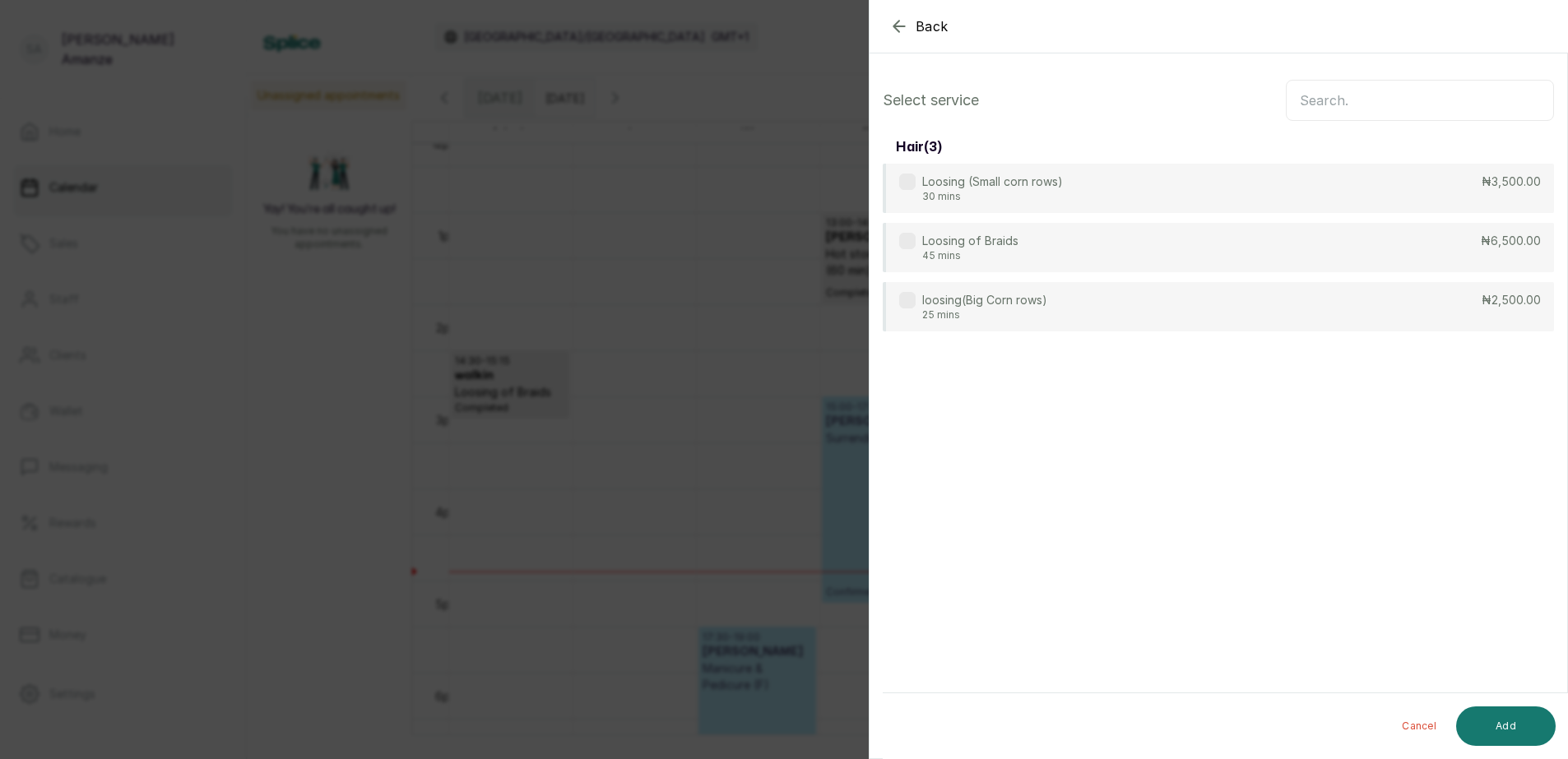
click at [1357, 109] on input "text" at bounding box center [1420, 101] width 268 height 42
type input "STICK"
click at [1339, 185] on div "Stick on/gel 1 hour(s) ₦22,000.00" at bounding box center [1218, 189] width 671 height 51
click at [1513, 717] on button "Add" at bounding box center [1505, 726] width 99 height 40
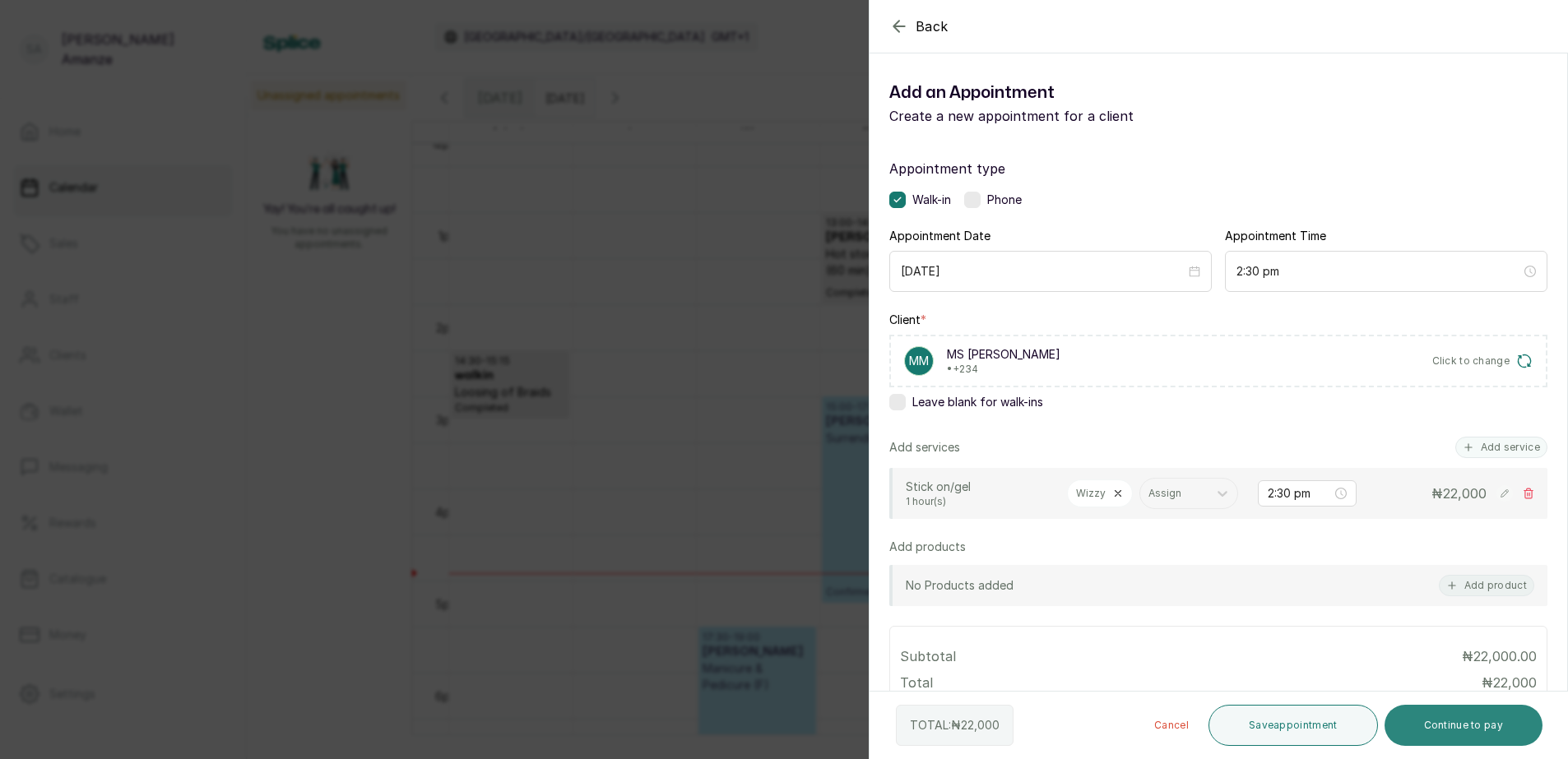
click at [1439, 719] on button "Continue to pay" at bounding box center [1463, 726] width 159 height 42
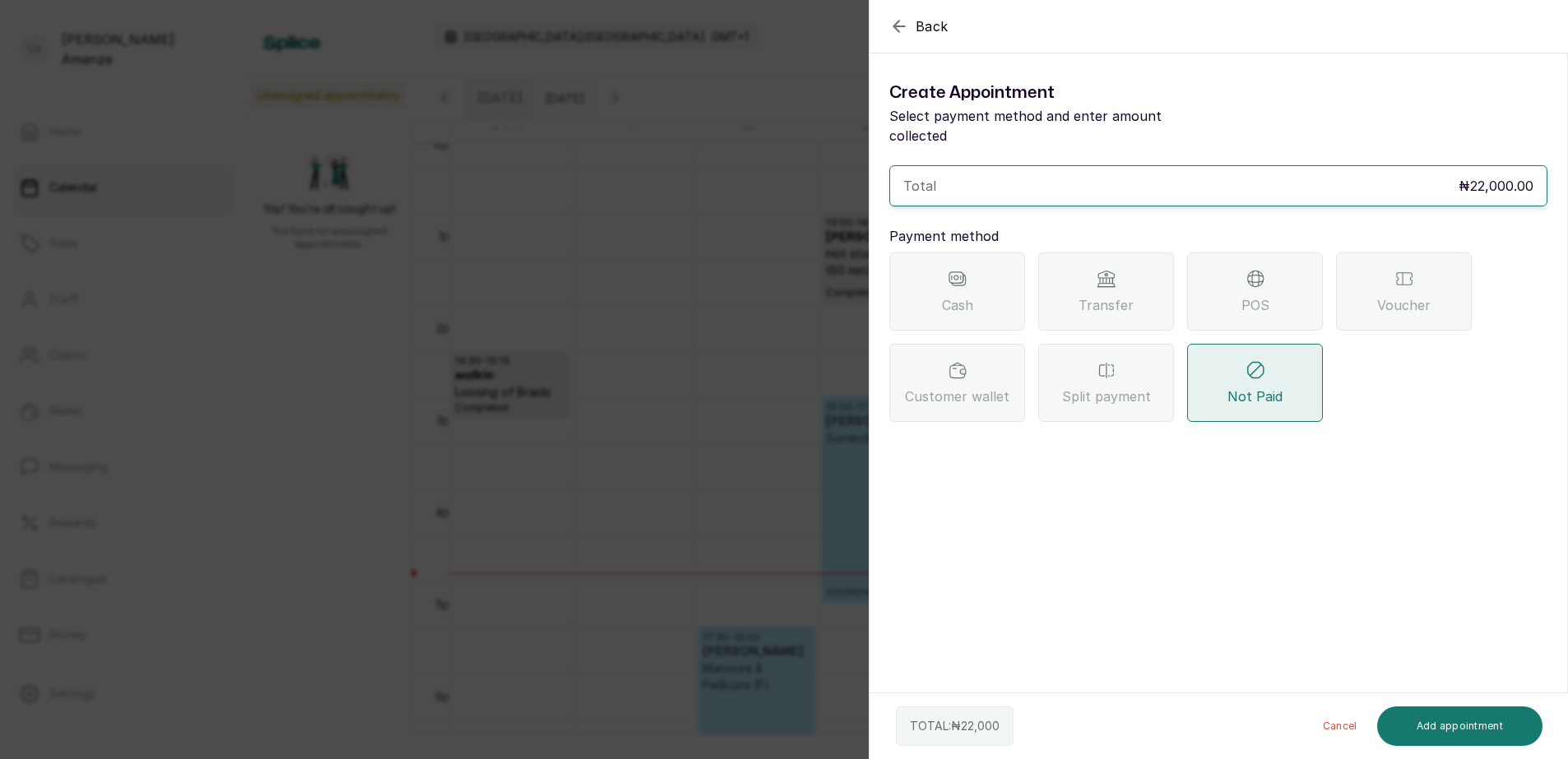
click at [1142, 264] on div "Transfer" at bounding box center [1106, 291] width 136 height 78
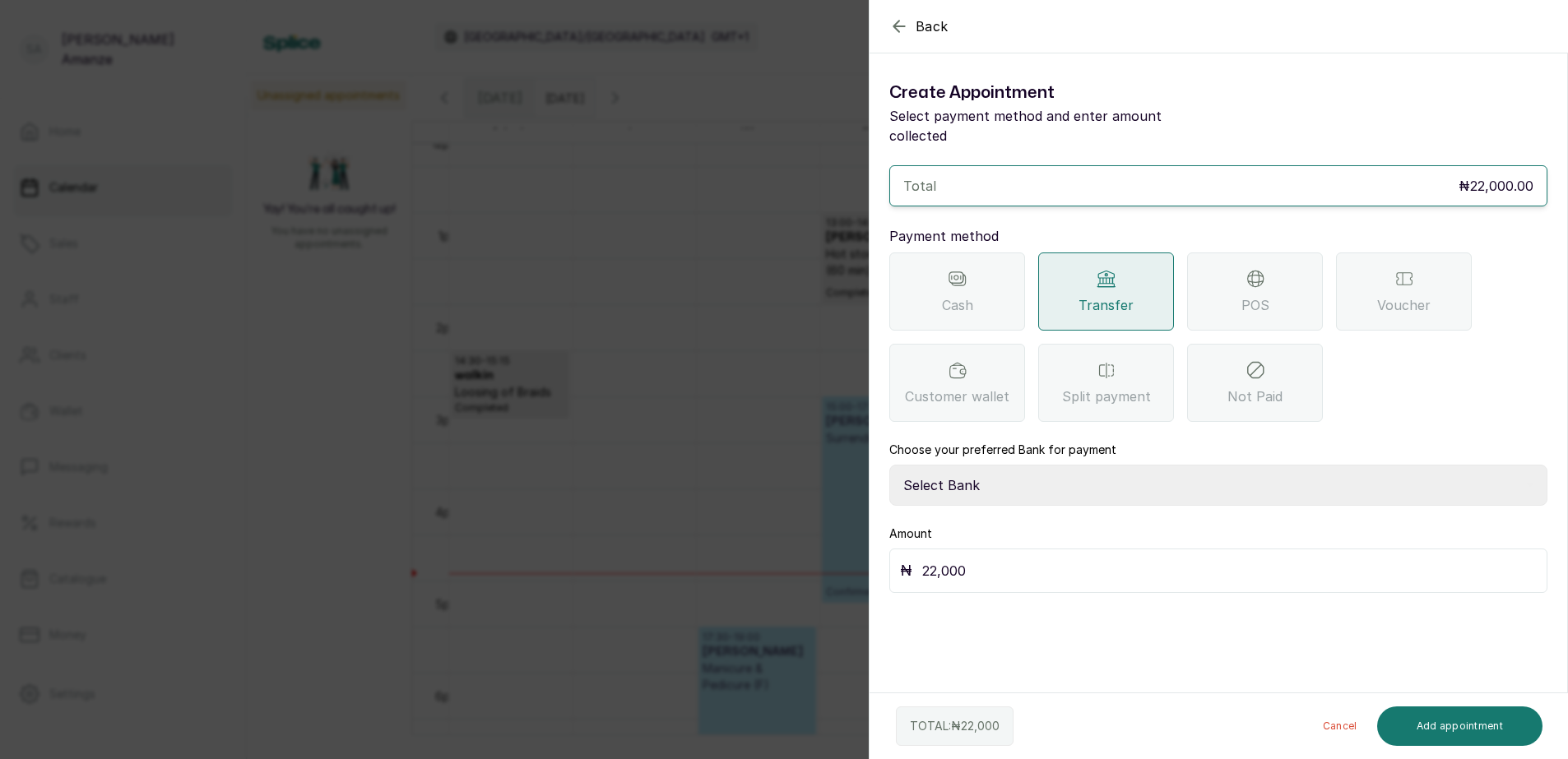
click at [1047, 464] on select "Select Bank BARAZAHI LIMITED Access Bank TRACTION/TR BARAZAHI Paystack-Titan Ba…" at bounding box center [1218, 485] width 658 height 42
select select "3da602f6-cb5f-407a-81f6-dc86d0307638"
click at [889, 464] on select "Select Bank BARAZAHI LIMITED Access Bank TRACTION/TR BARAZAHI Paystack-Titan Ba…" at bounding box center [1218, 485] width 658 height 42
click at [1415, 717] on button "Add appointment" at bounding box center [1460, 726] width 166 height 40
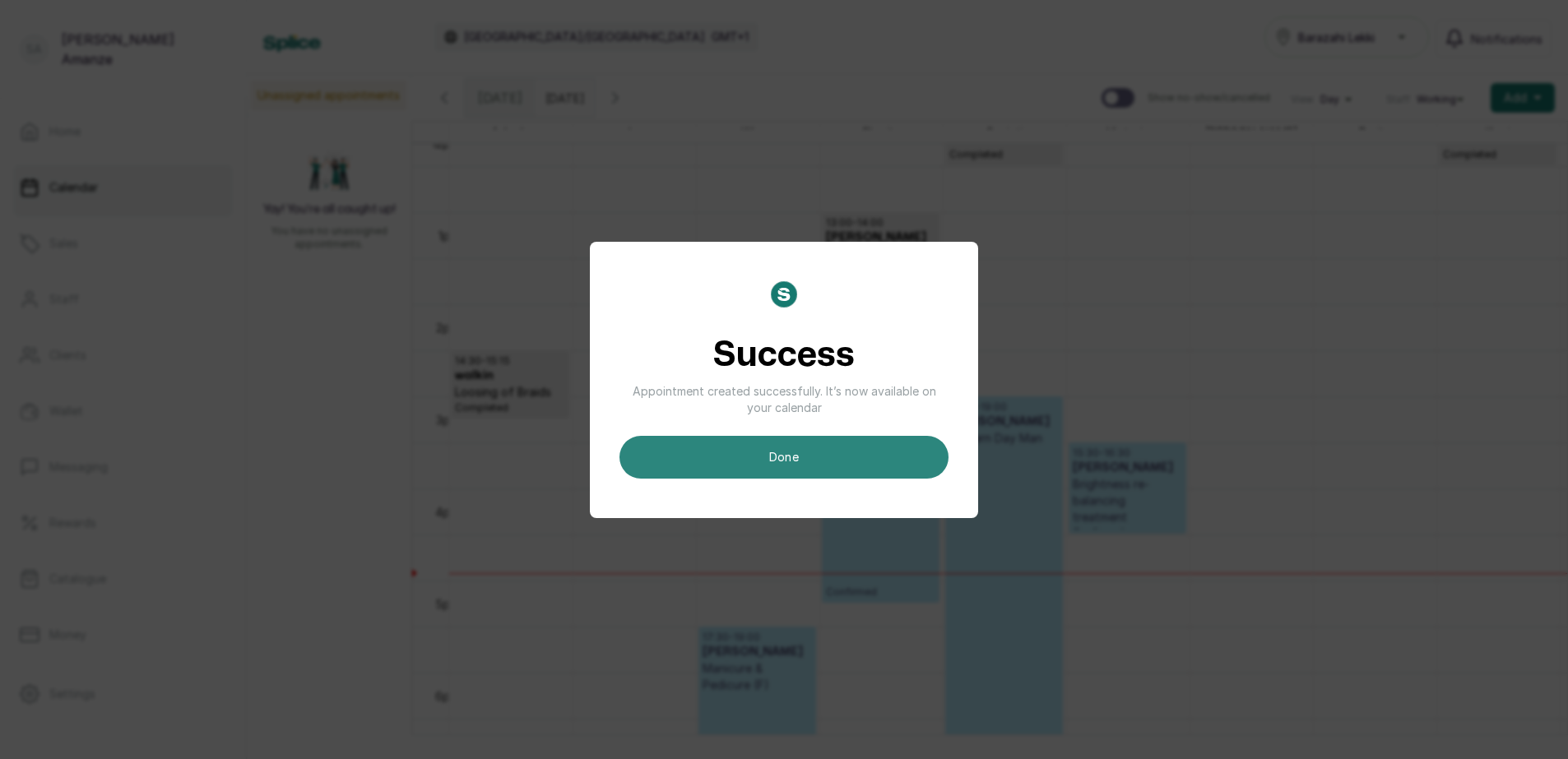
click at [906, 477] on button "done" at bounding box center [784, 457] width 329 height 42
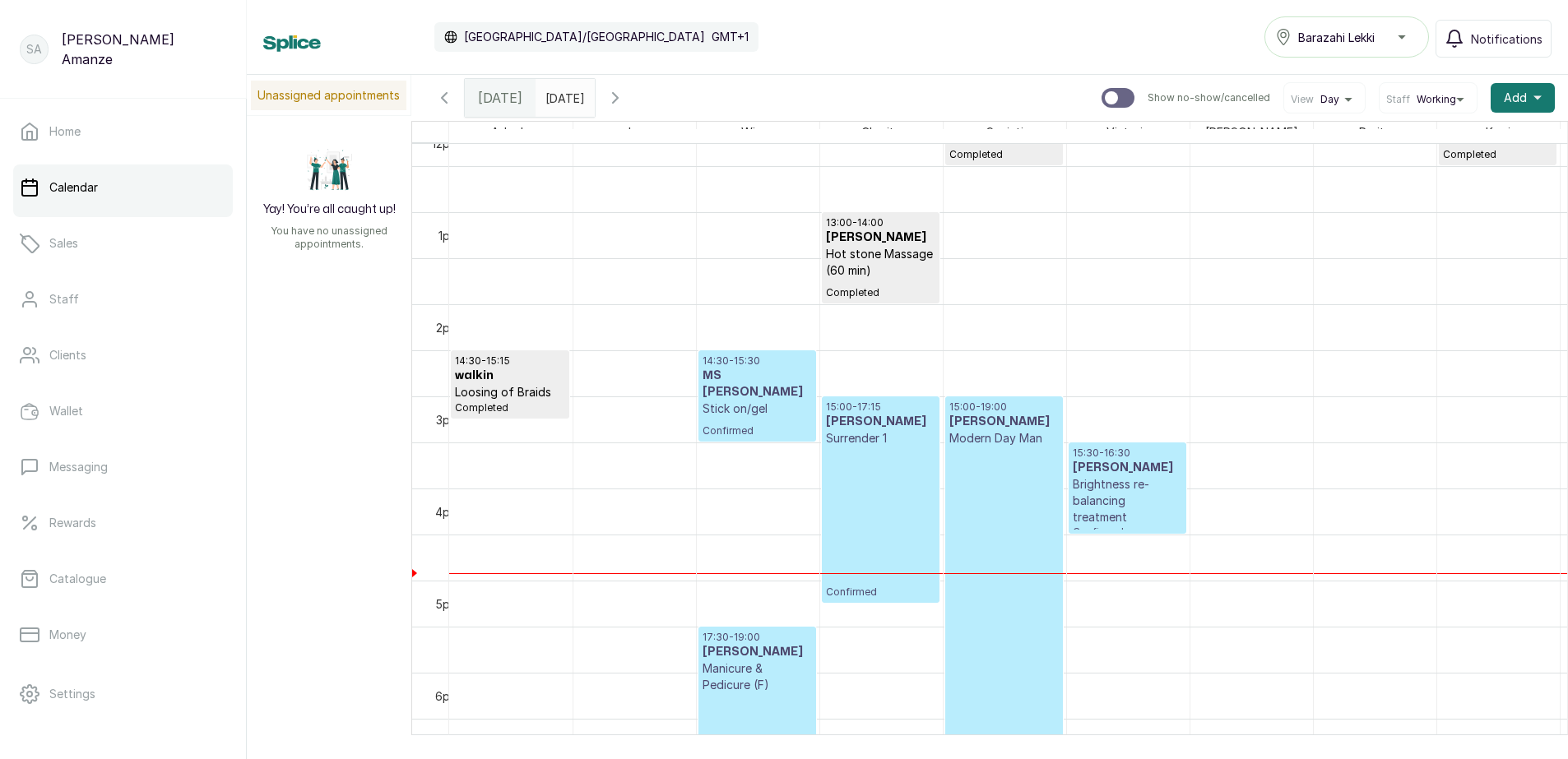
click at [733, 423] on div "14:30 - 15:30 MS [PERSON_NAME] Stick on/gel Confirmed" at bounding box center [757, 396] width 110 height 83
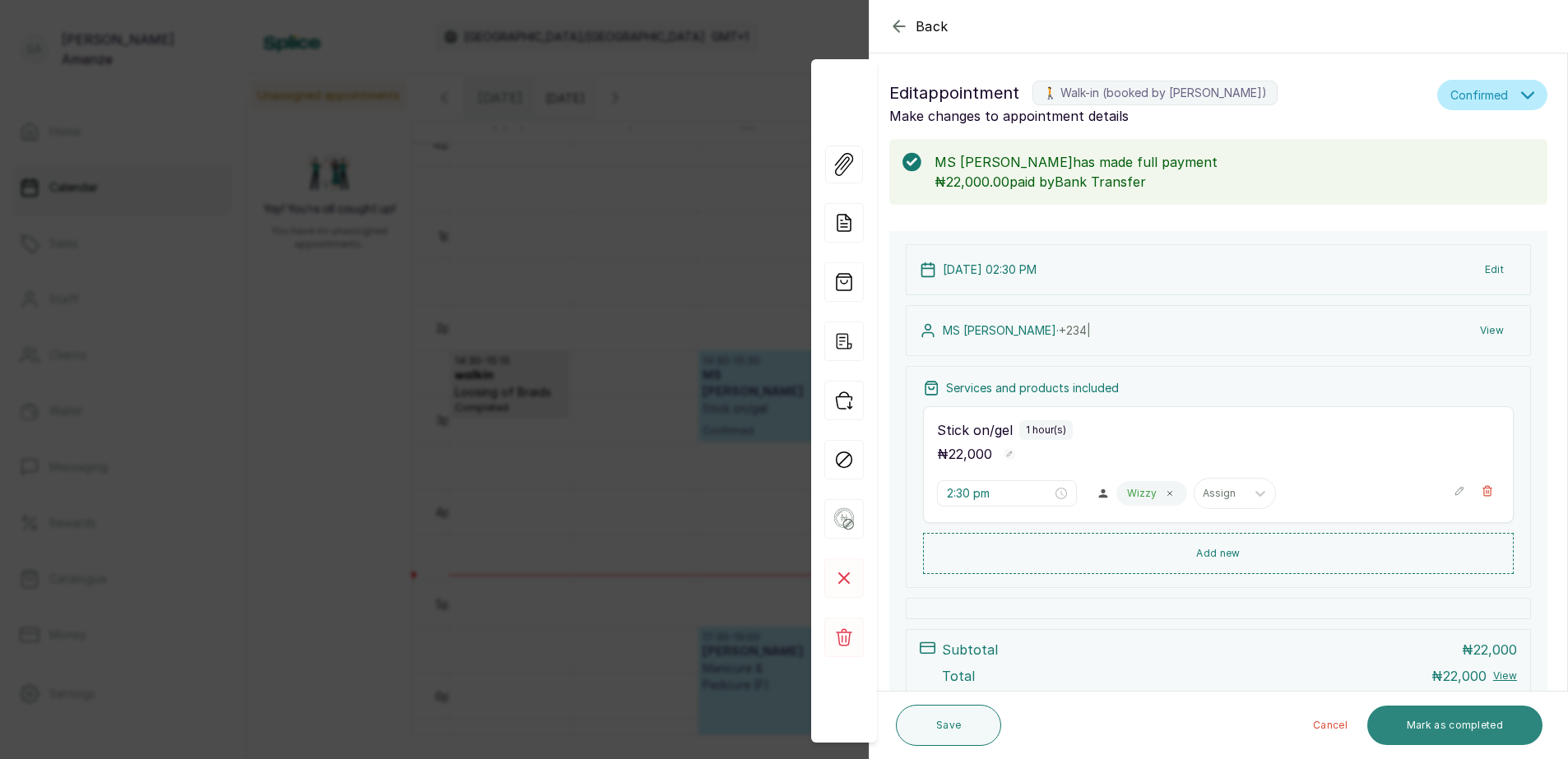
click at [1428, 721] on button "Mark as completed" at bounding box center [1455, 726] width 176 height 40
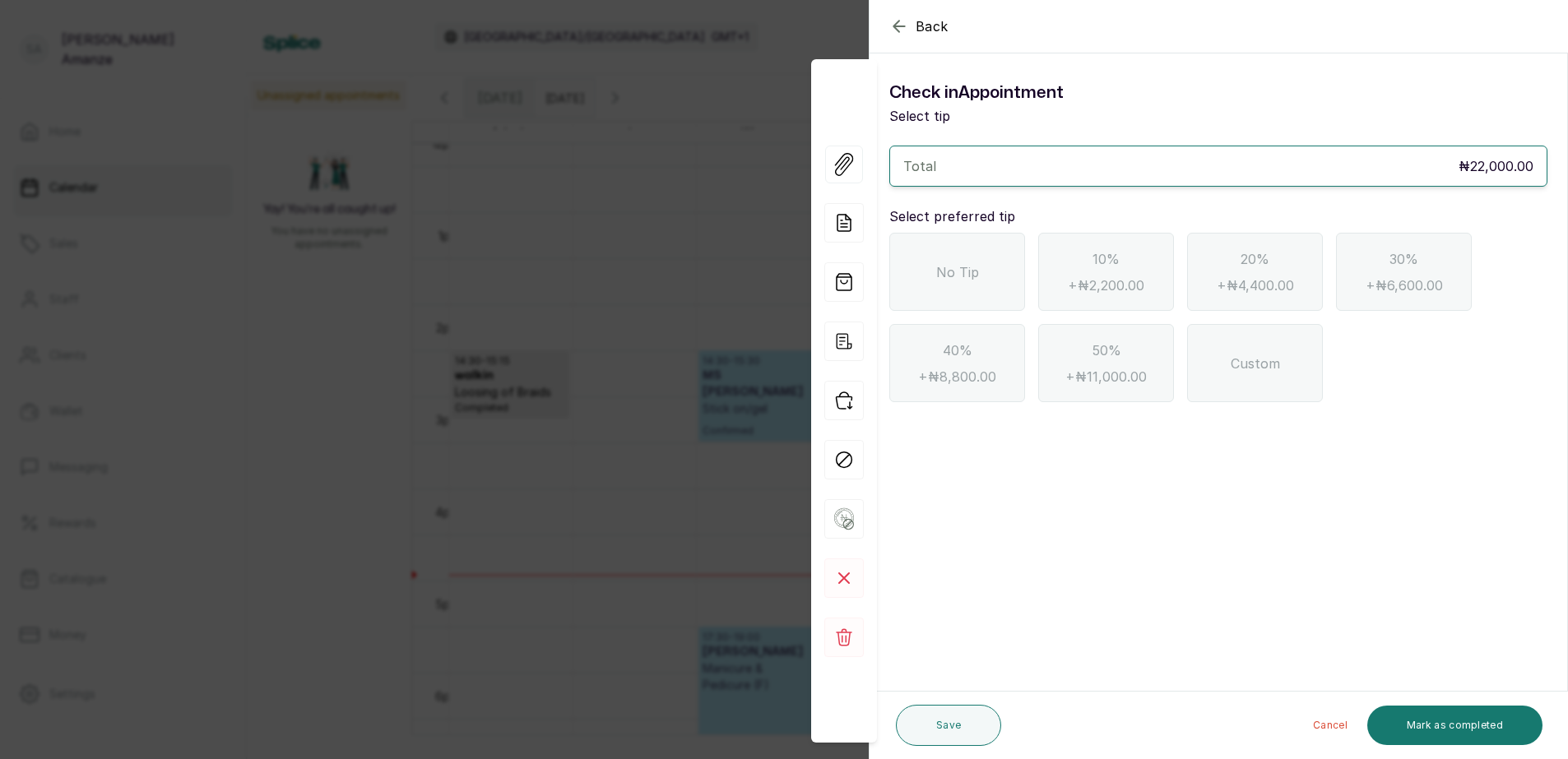
click at [953, 281] on span "No Tip" at bounding box center [957, 272] width 42 height 20
click at [1465, 726] on button "Mark as completed" at bounding box center [1455, 726] width 176 height 40
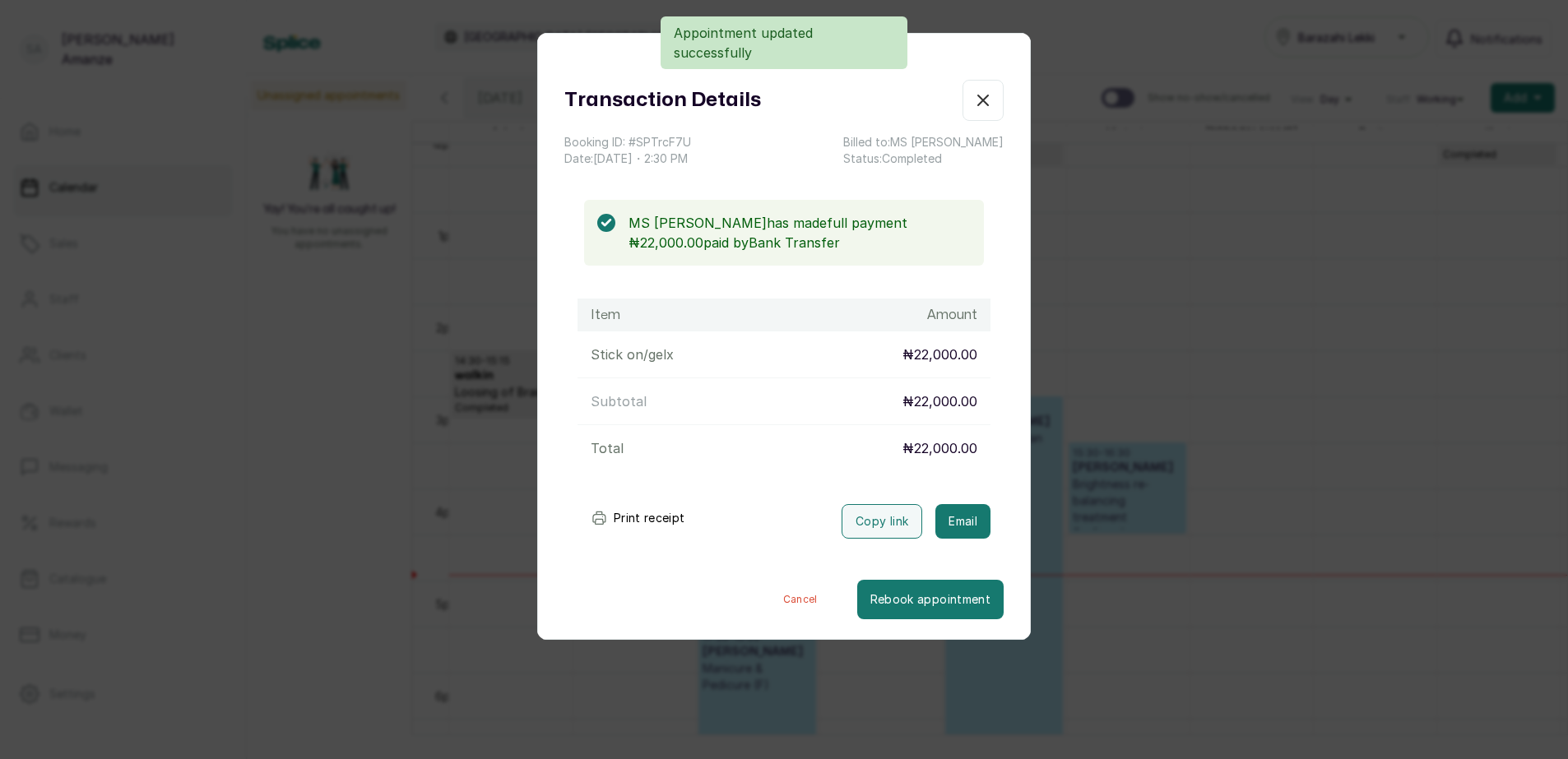
click at [630, 514] on button "Print receipt" at bounding box center [638, 518] width 121 height 33
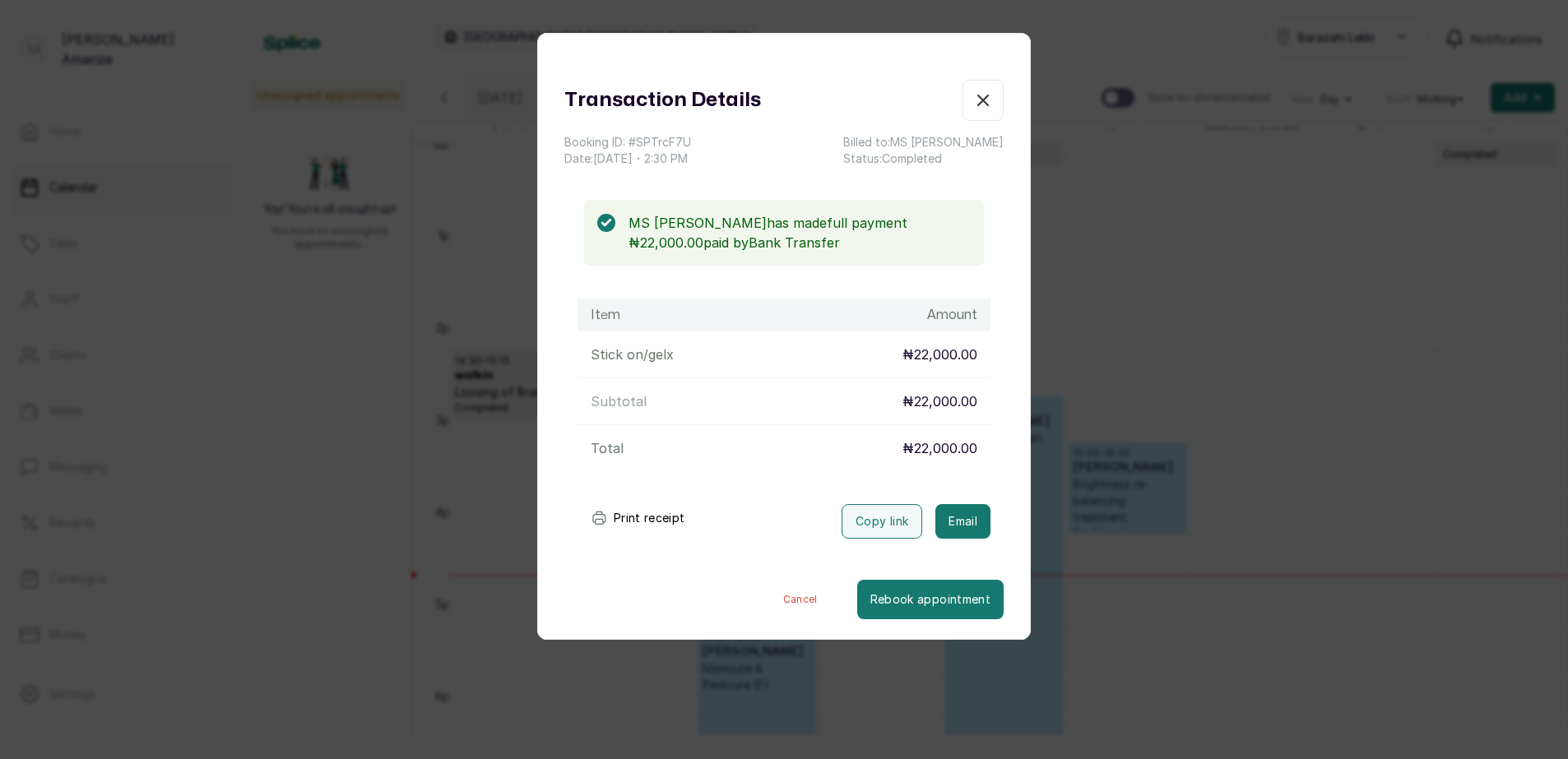
click at [978, 99] on icon "button" at bounding box center [983, 100] width 9 height 9
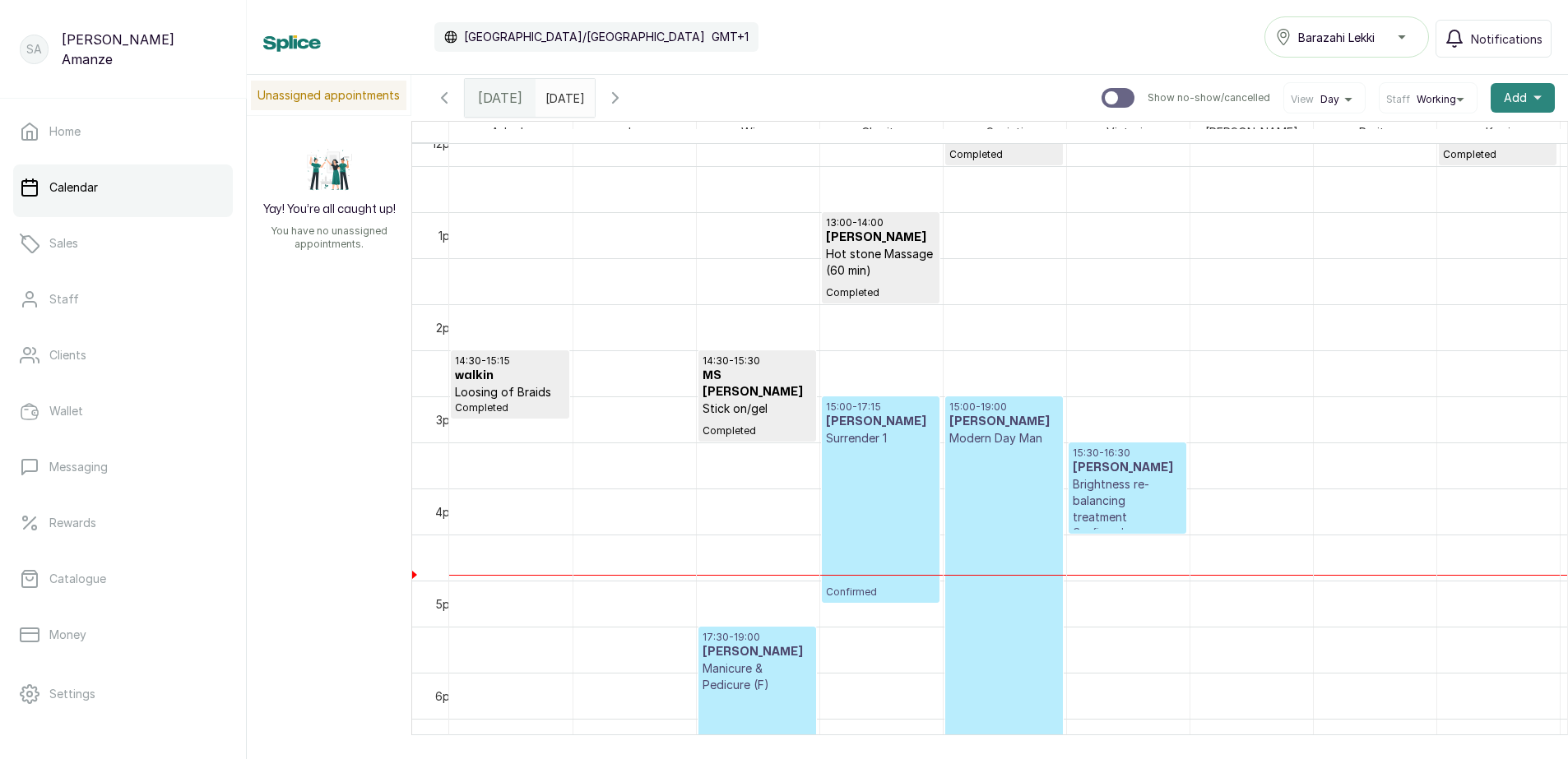
click at [1504, 94] on span "Add" at bounding box center [1515, 97] width 23 height 16
click at [1438, 172] on span "New Sale" at bounding box center [1462, 175] width 158 height 20
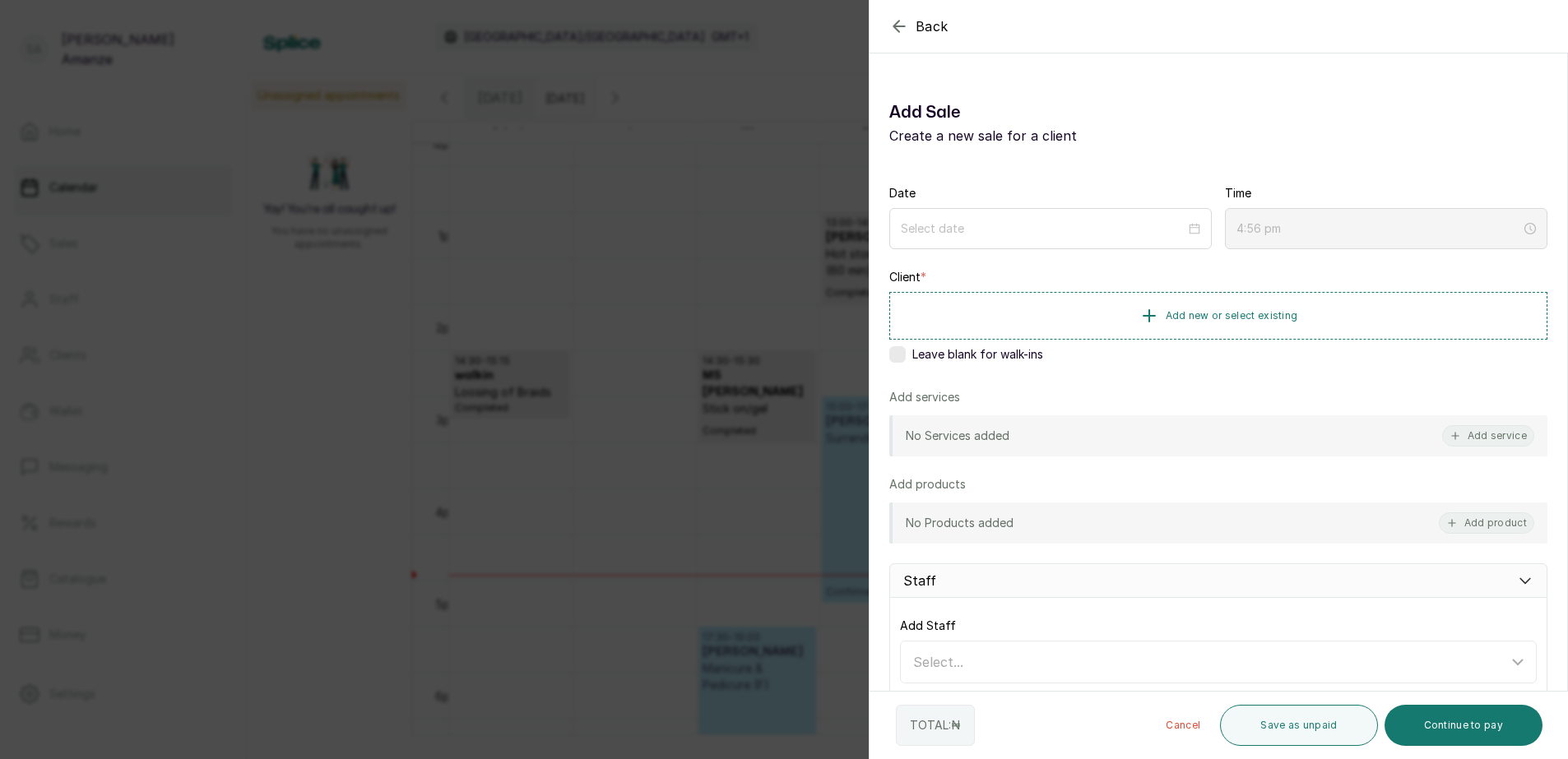
click at [898, 361] on label at bounding box center [897, 354] width 16 height 16
click at [1185, 228] on div at bounding box center [1050, 228] width 299 height 18
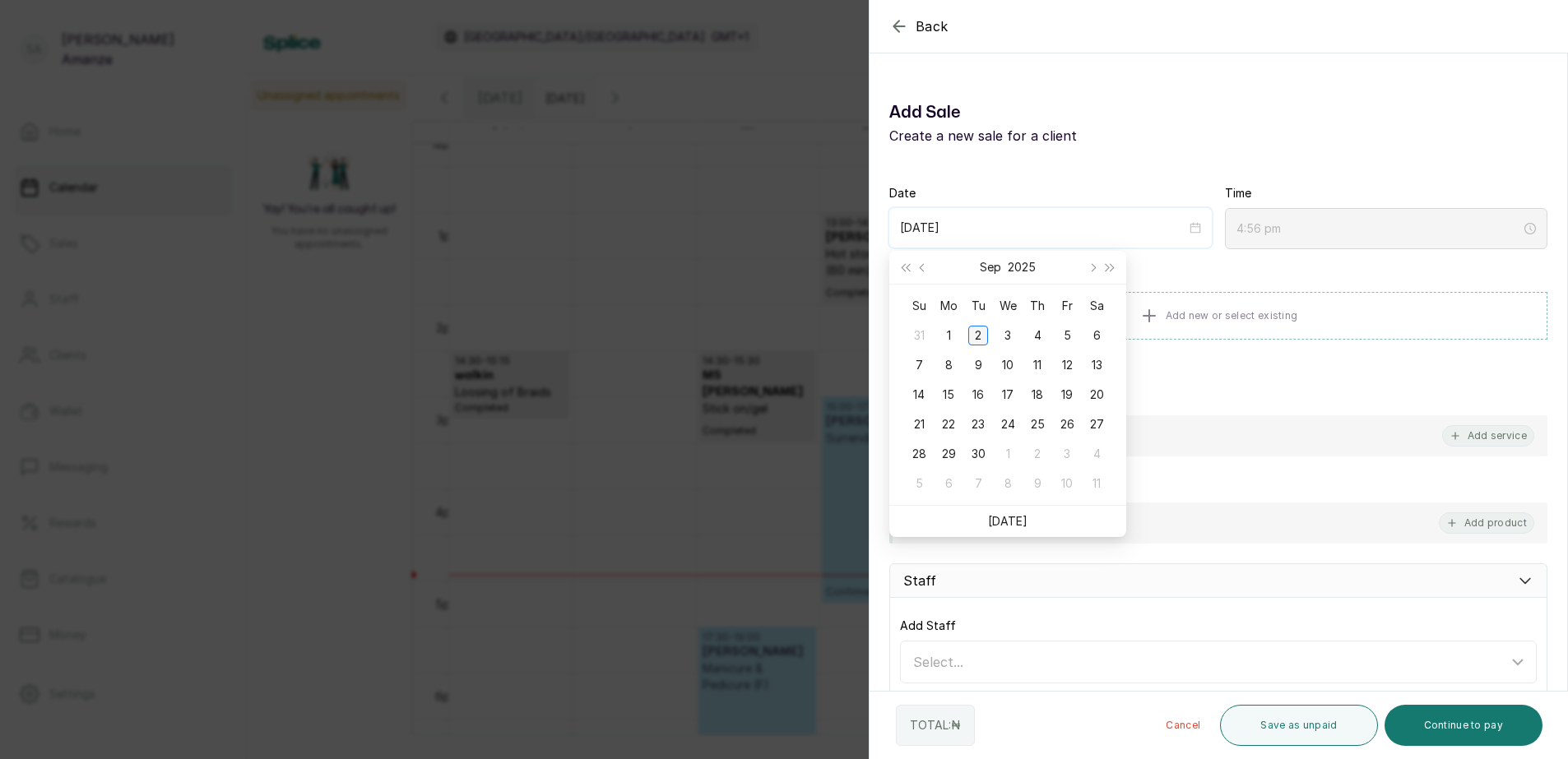
type input "[DATE]"
click at [977, 336] on div "2" at bounding box center [978, 335] width 20 height 20
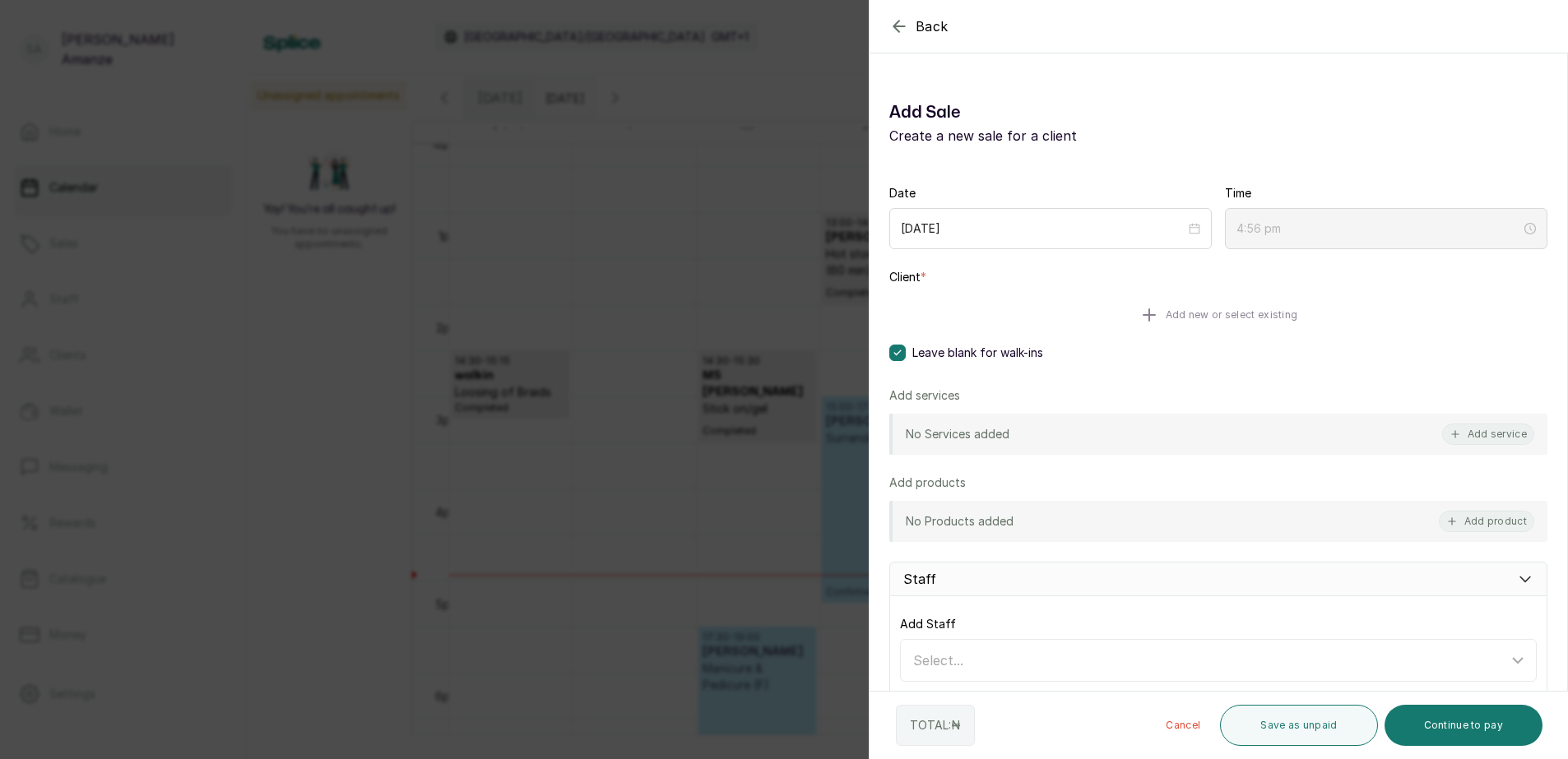
click at [1237, 317] on span "Add new or select existing" at bounding box center [1232, 315] width 132 height 13
click at [898, 353] on icon at bounding box center [897, 354] width 8 height 8
click at [1233, 315] on span "Add new or select existing" at bounding box center [1232, 315] width 132 height 13
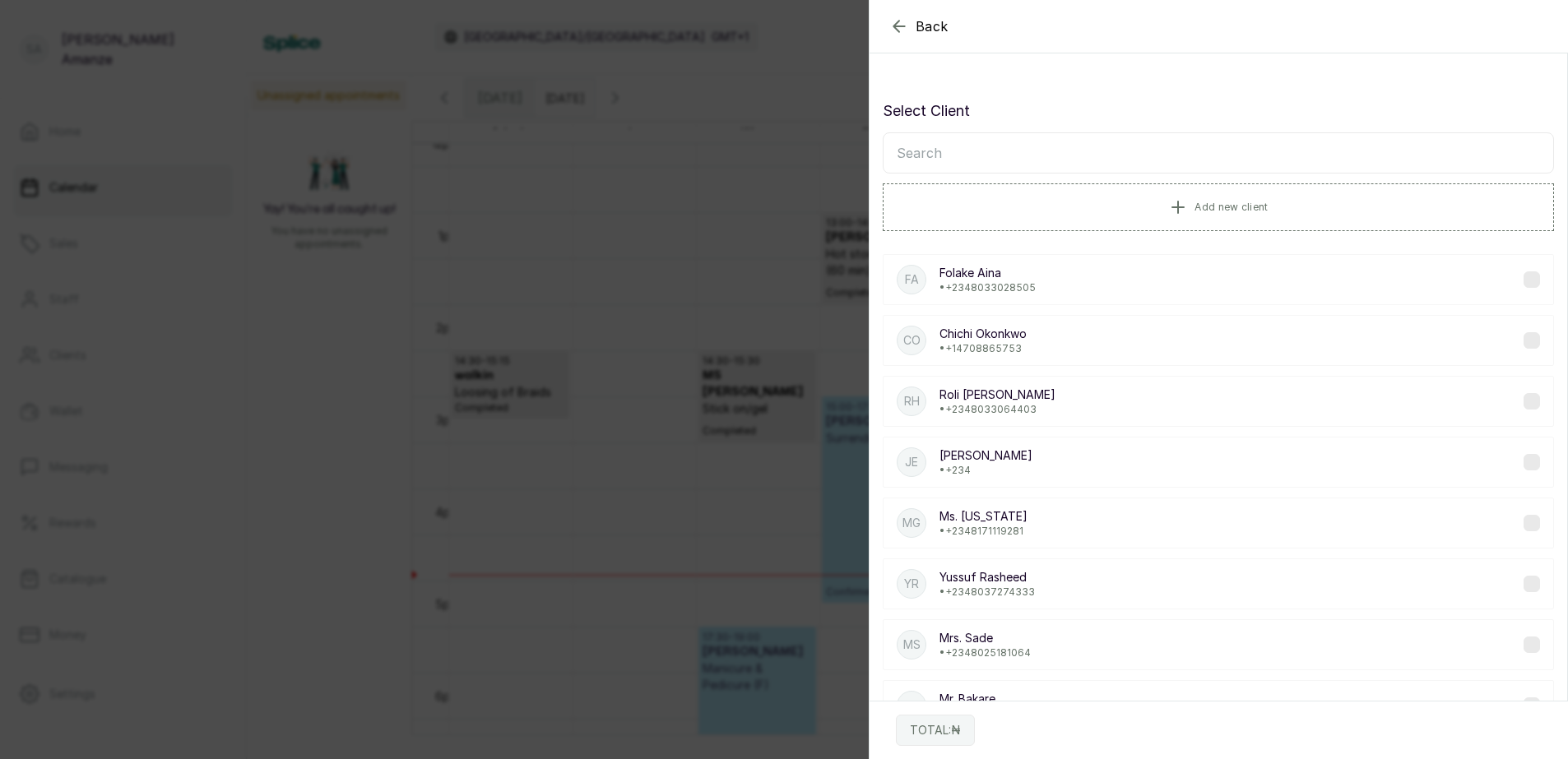
click at [1029, 161] on input "text" at bounding box center [1218, 153] width 671 height 42
type input "MUN"
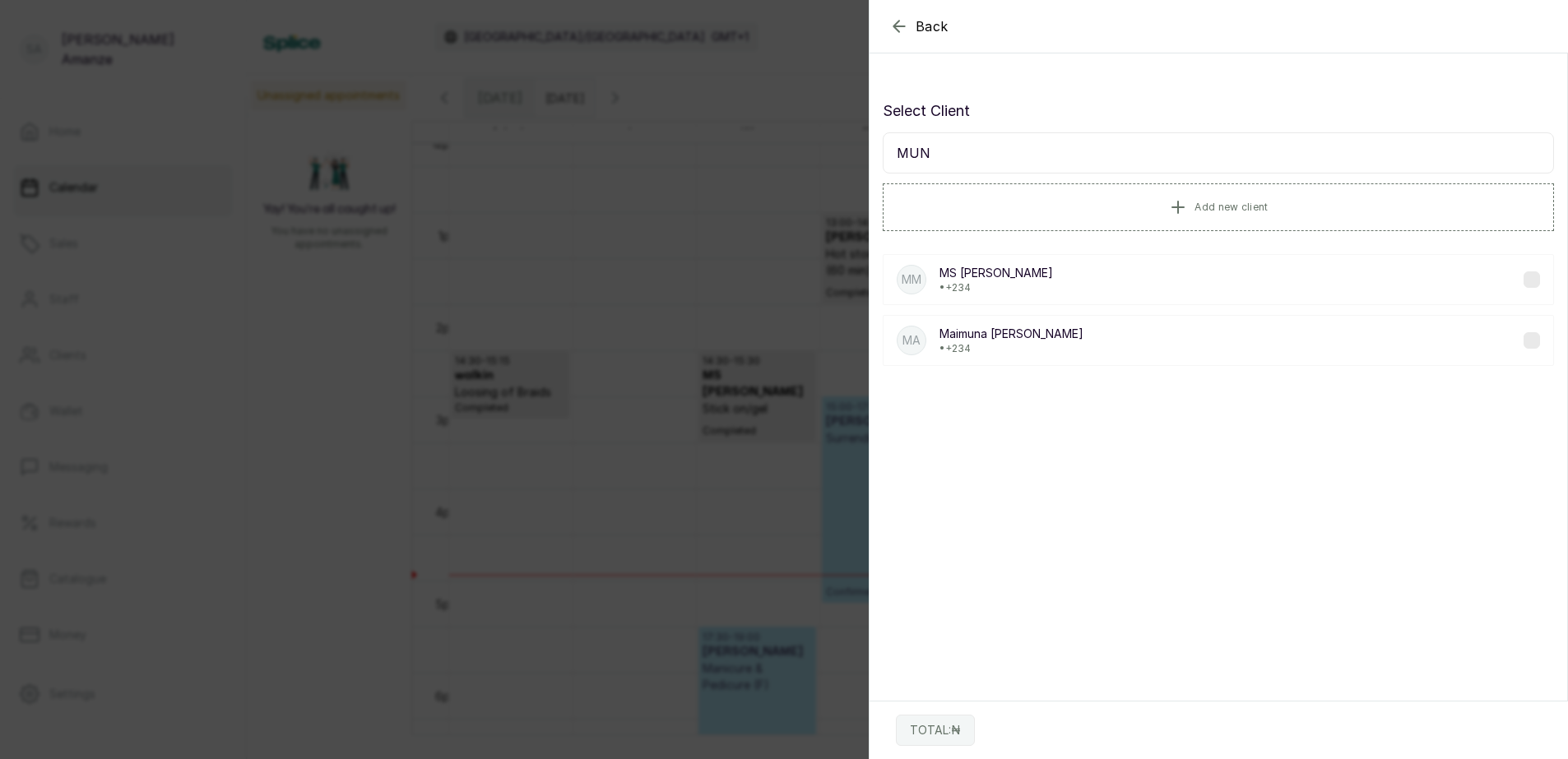
click at [1094, 282] on div "MM MS [PERSON_NAME] • +234" at bounding box center [1218, 279] width 671 height 51
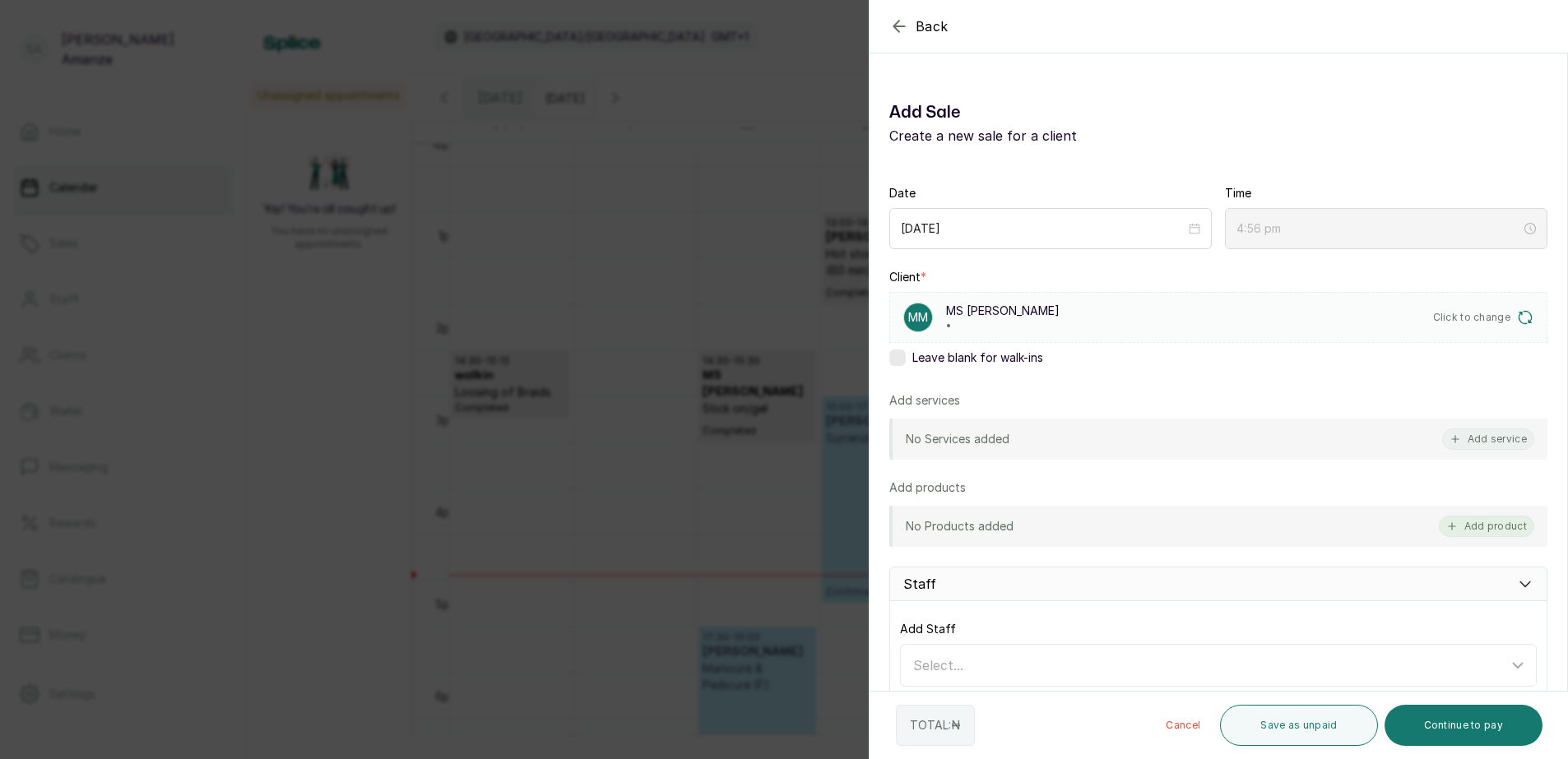
click at [1472, 525] on button "Add product" at bounding box center [1486, 526] width 95 height 22
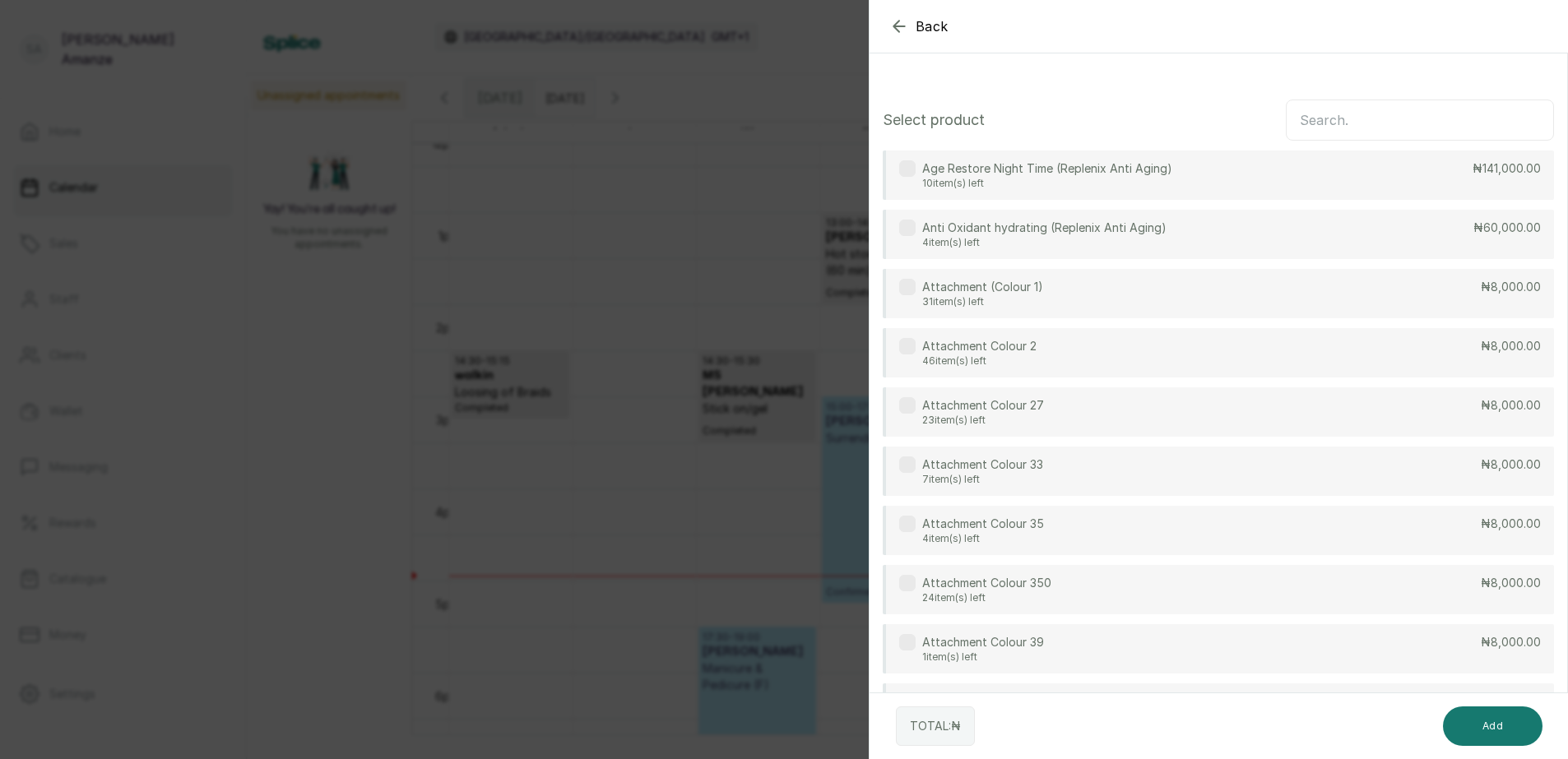
click at [1387, 115] on input "text" at bounding box center [1420, 120] width 268 height 42
type input "WATE"
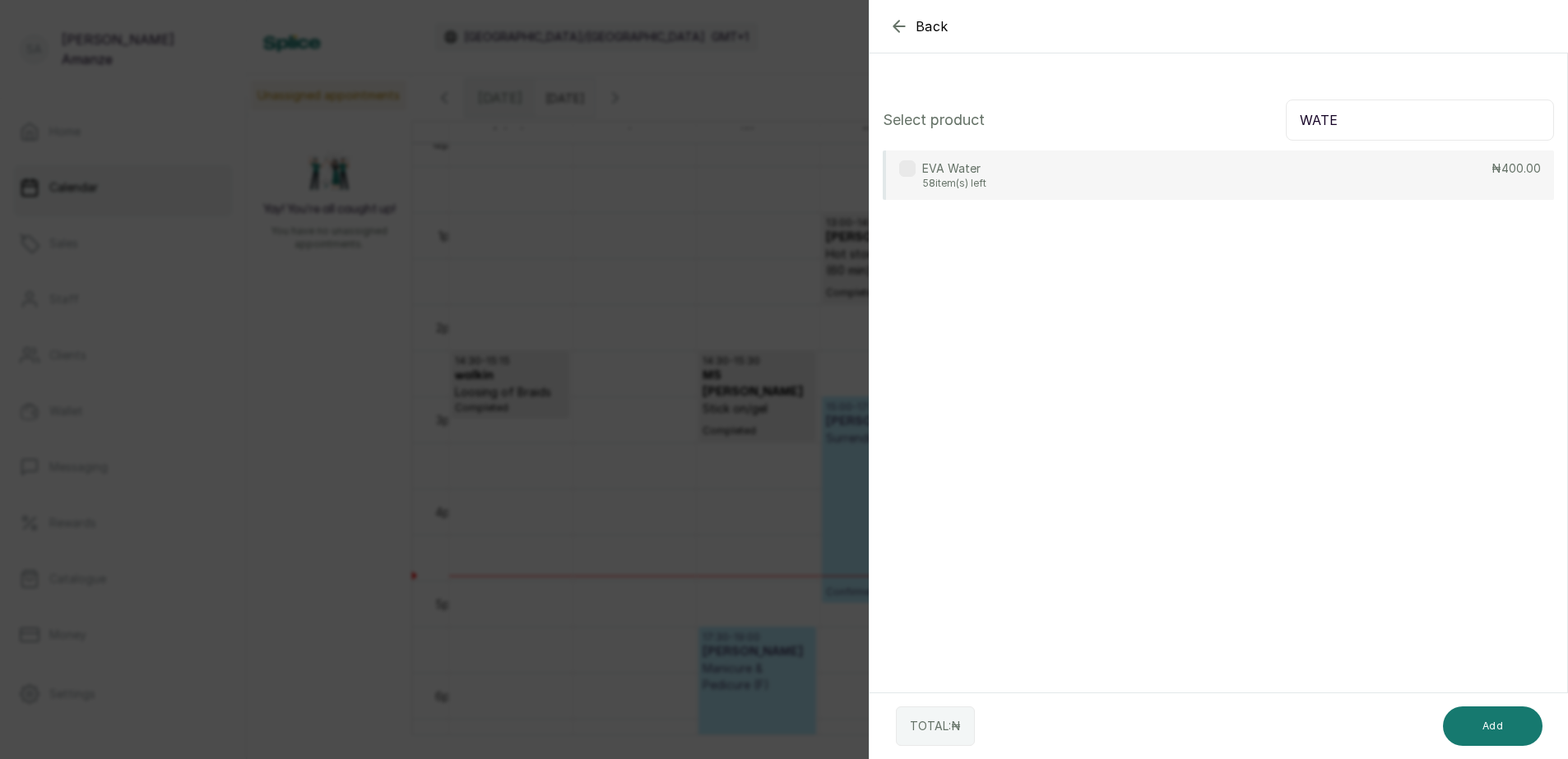
click at [1311, 176] on div "EVA Water 58 item(s) left ₦400.00" at bounding box center [1218, 175] width 671 height 49
click at [1493, 709] on button "Add" at bounding box center [1492, 726] width 99 height 40
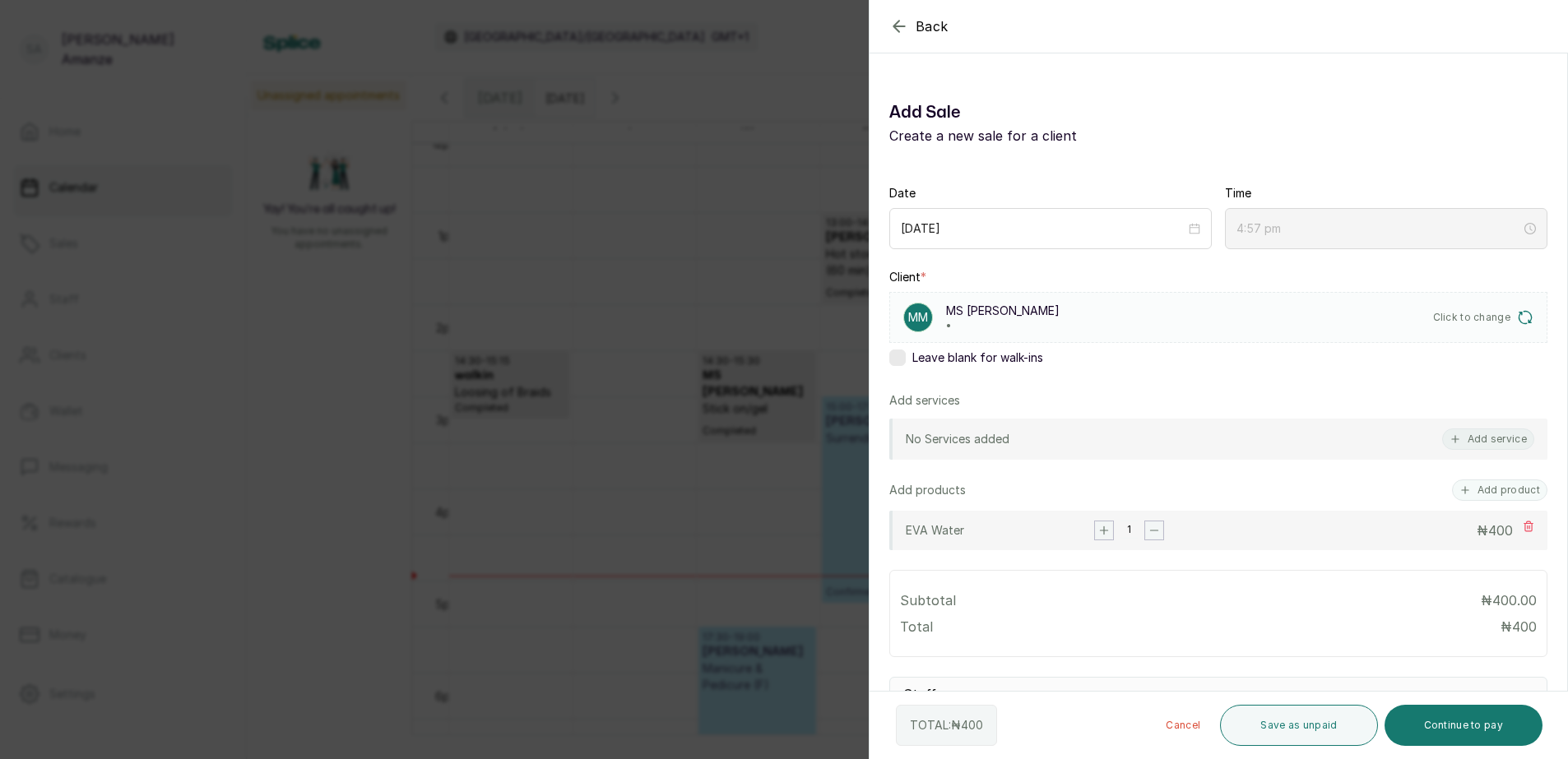
click at [1455, 728] on button "Continue to pay" at bounding box center [1463, 726] width 159 height 42
checkbox input "true"
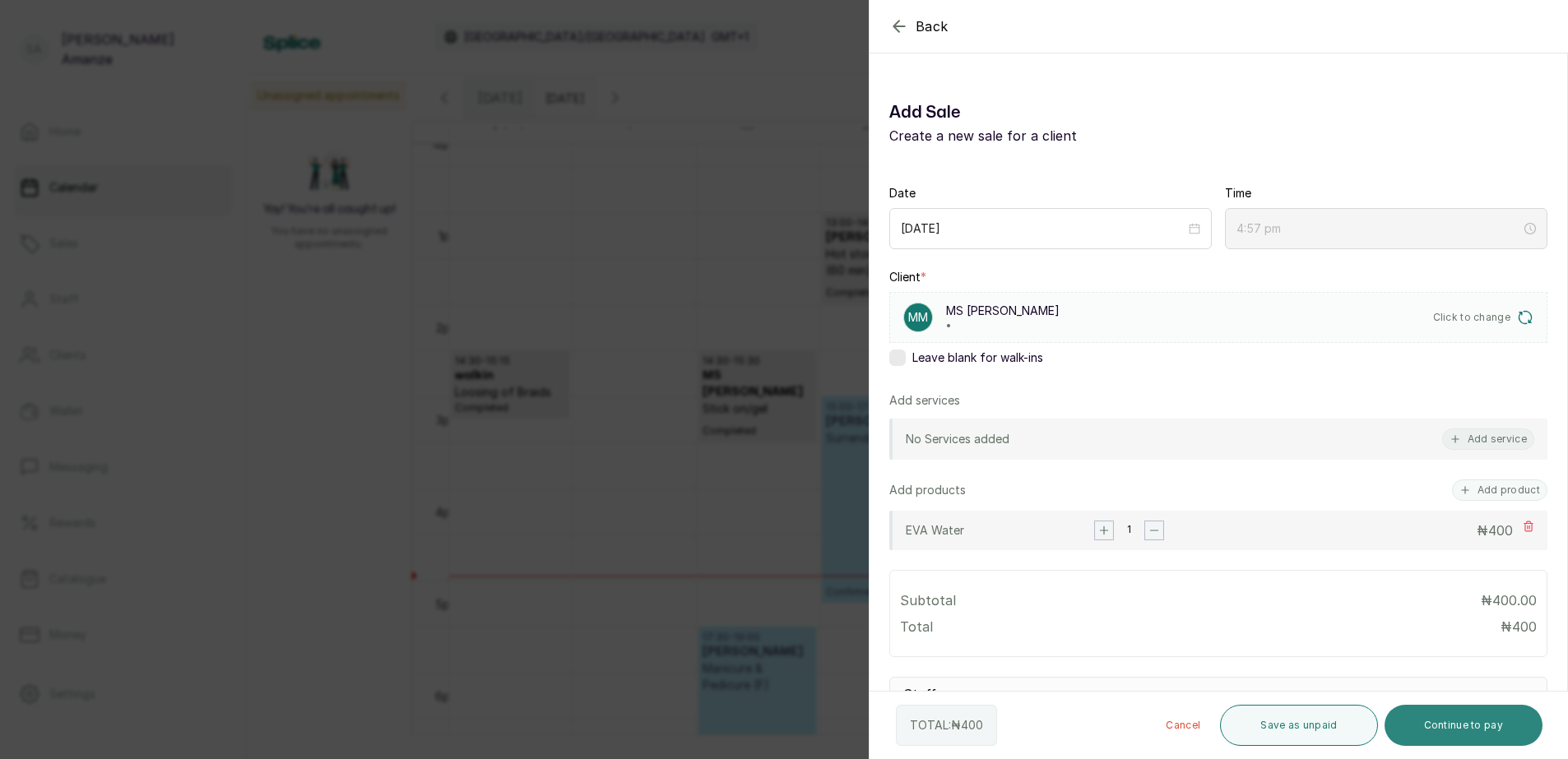
click at [1473, 717] on button "Continue to pay" at bounding box center [1463, 726] width 159 height 42
click at [993, 319] on p "•" at bounding box center [1003, 326] width 113 height 13
click at [1446, 713] on button "Continue to pay" at bounding box center [1463, 726] width 159 height 42
click at [898, 23] on div "Invalid phone number" at bounding box center [784, 32] width 1568 height 33
click at [903, 29] on div "Invalid phone number" at bounding box center [784, 32] width 1568 height 33
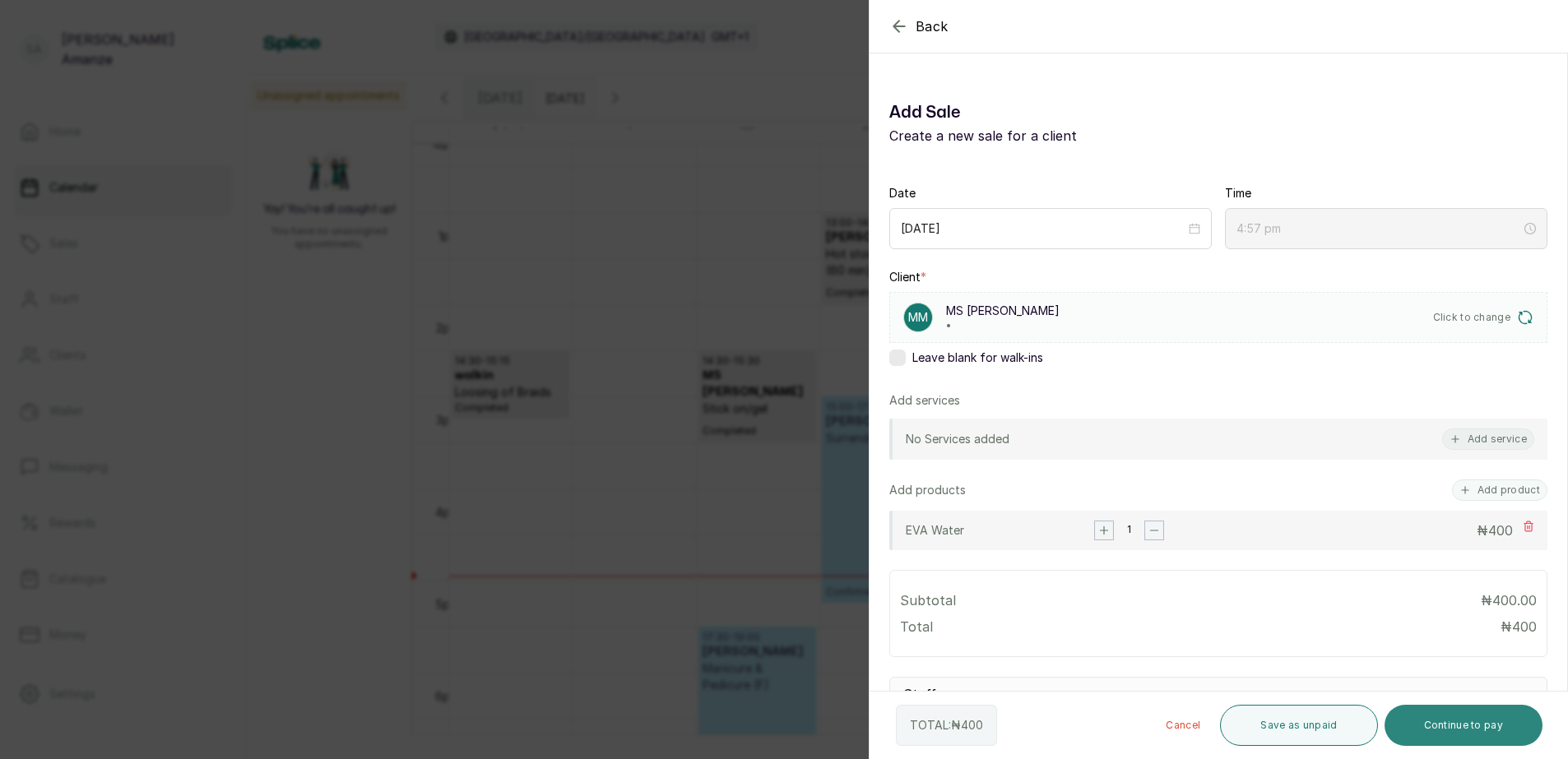
click at [1434, 726] on button "Continue to pay" at bounding box center [1463, 726] width 159 height 42
click at [1191, 723] on button "Cancel" at bounding box center [1183, 726] width 60 height 42
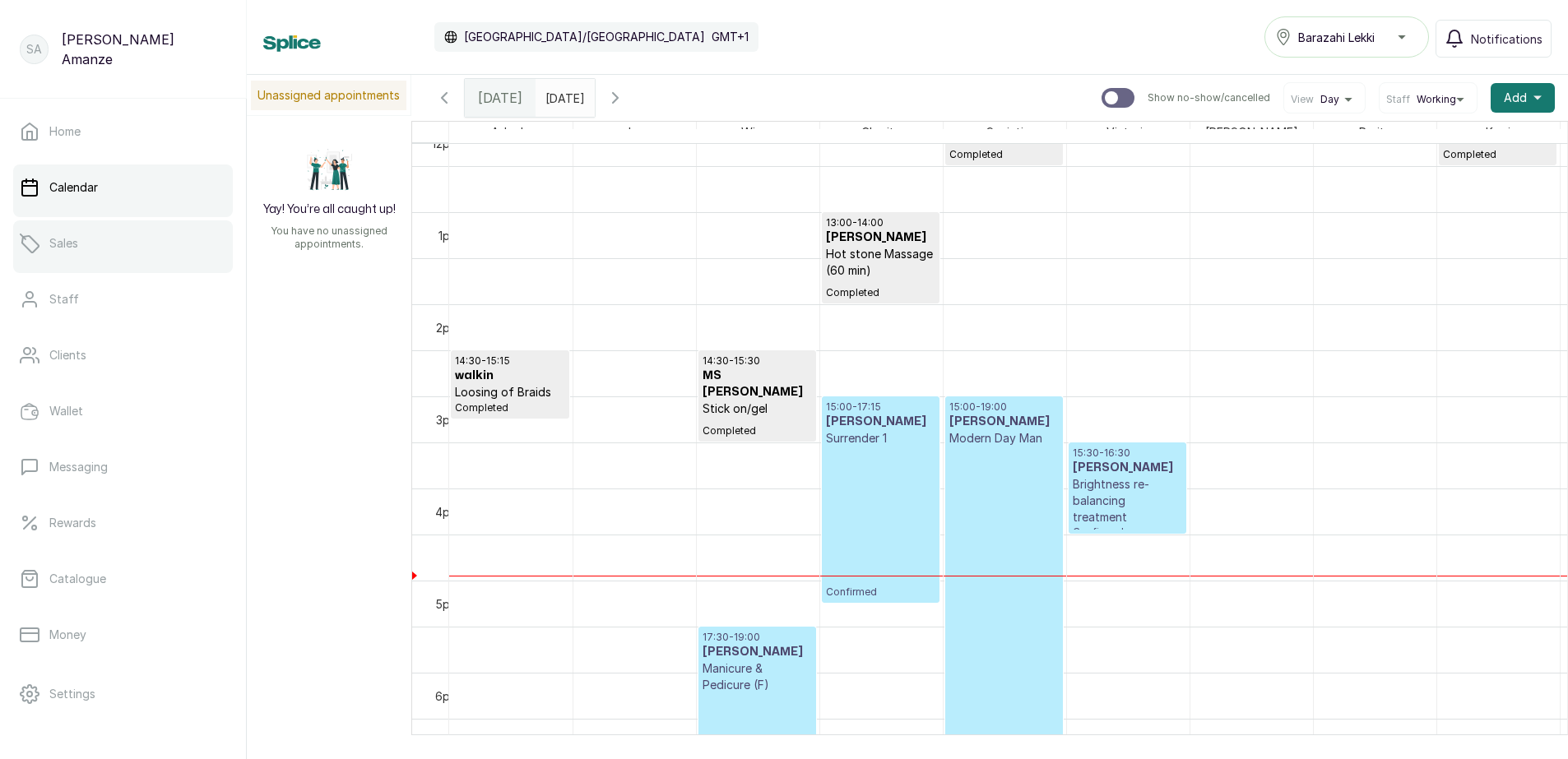
click at [107, 259] on link "Sales" at bounding box center [123, 244] width 220 height 46
